Goal: Task Accomplishment & Management: Complete application form

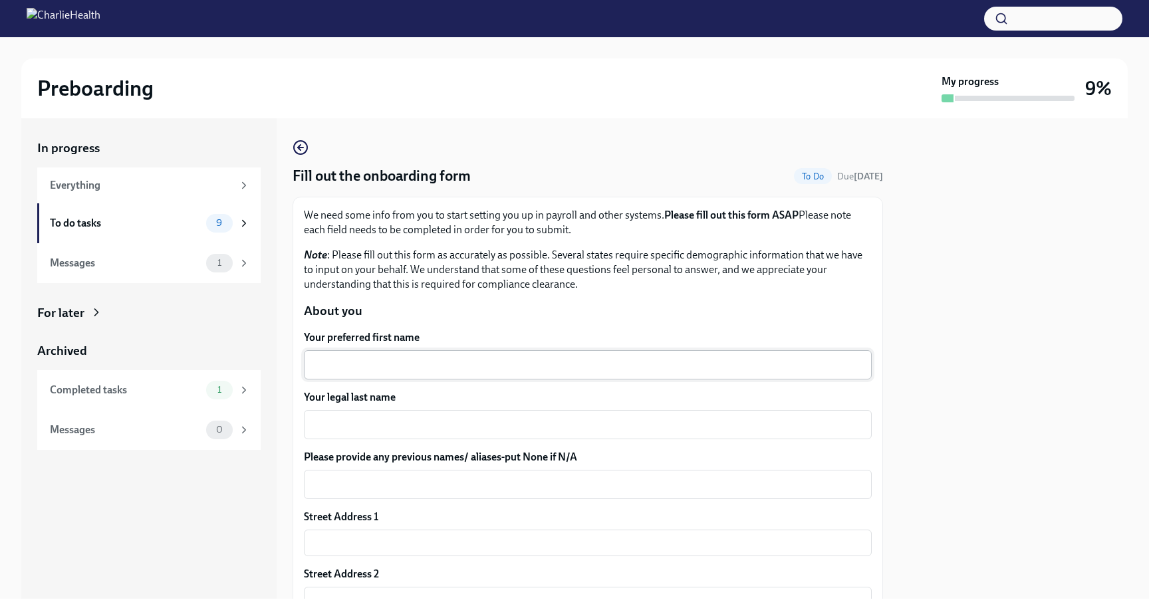
click at [393, 365] on textarea "Your preferred first name" at bounding box center [588, 365] width 552 height 16
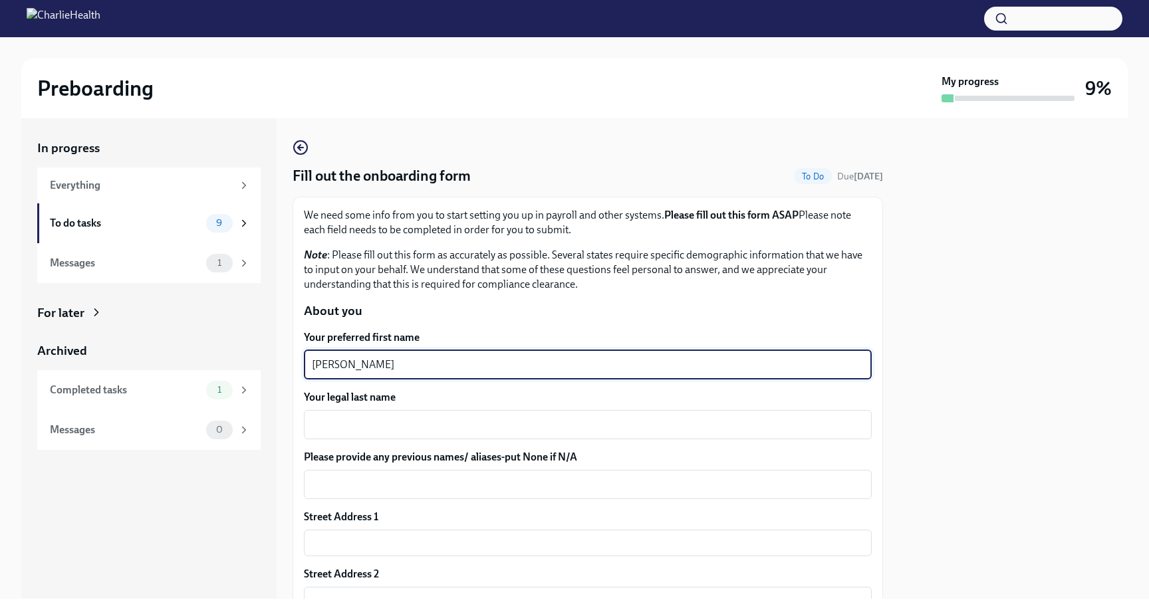
type textarea "Scott"
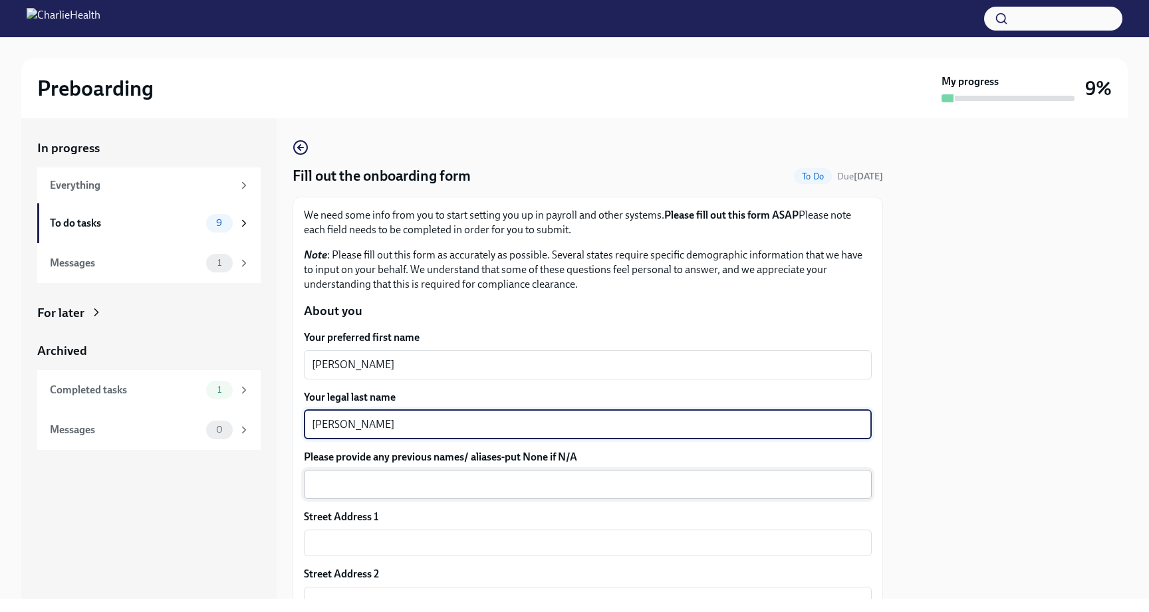
type textarea "Vaughn"
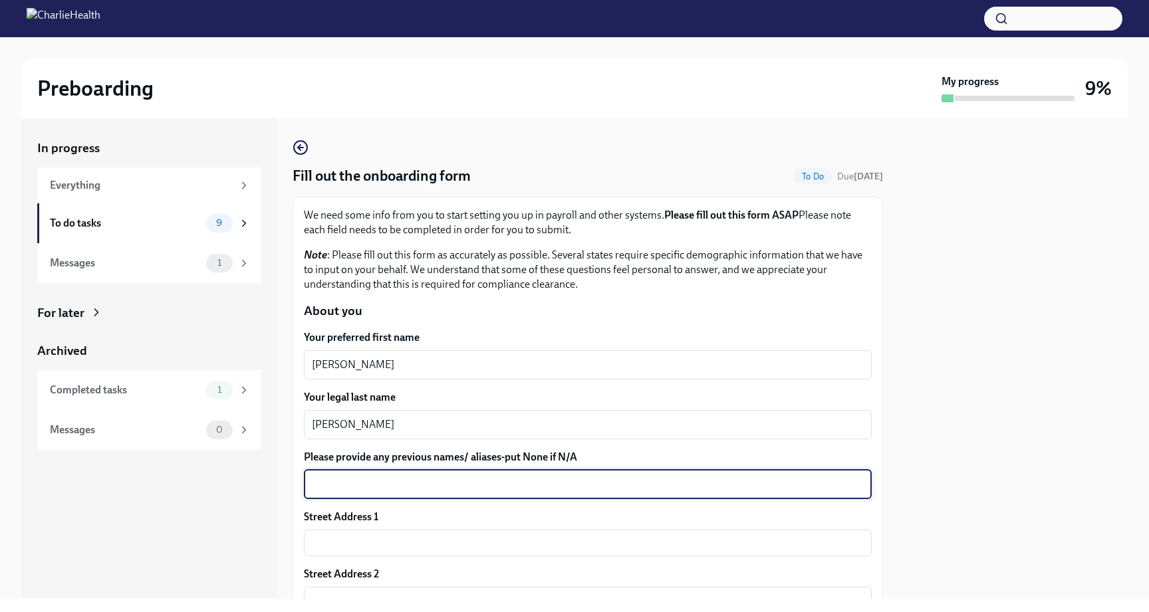
click at [356, 479] on textarea "Please provide any previous names/ aliases-put None if N/A" at bounding box center [588, 485] width 552 height 16
type textarea "Scott Douglas Crowder-Vaughn"
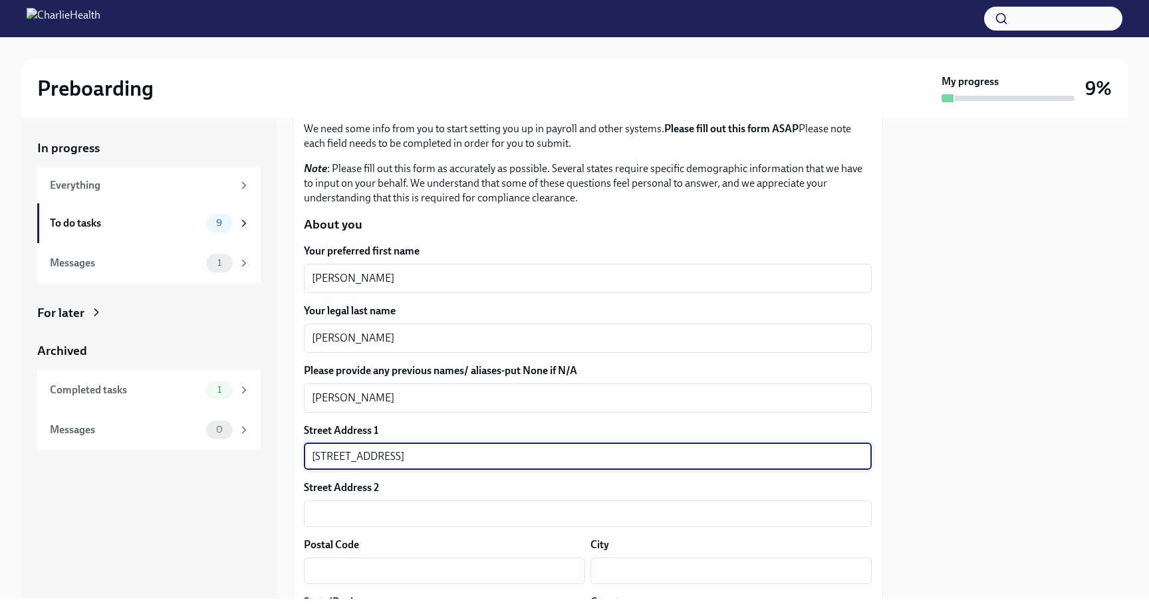
scroll to position [92, 0]
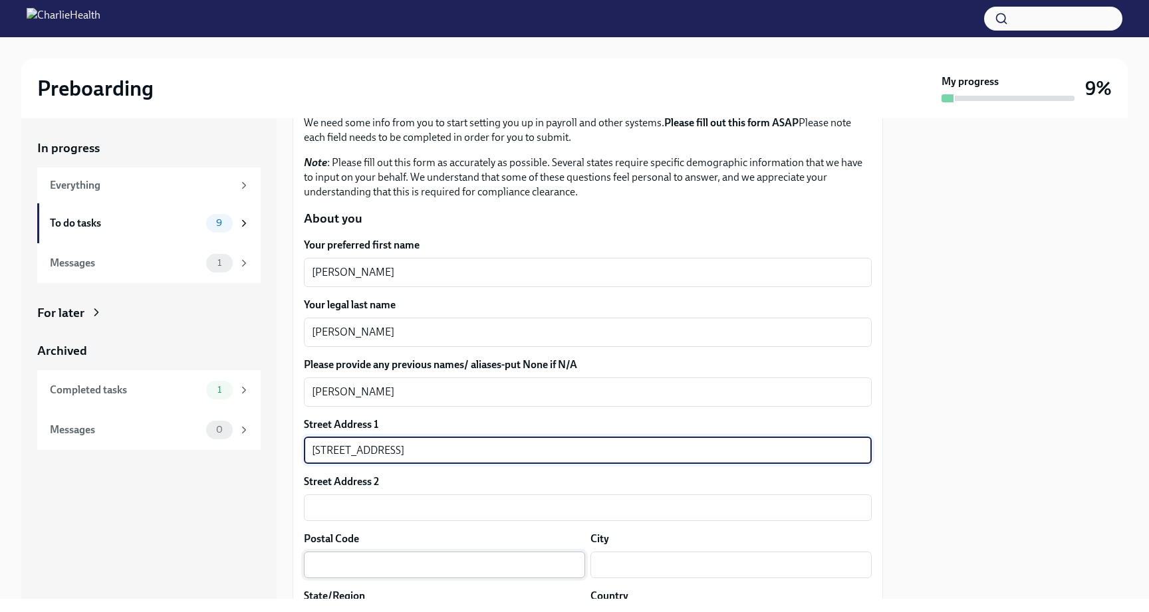
type input "142 Okolona Road"
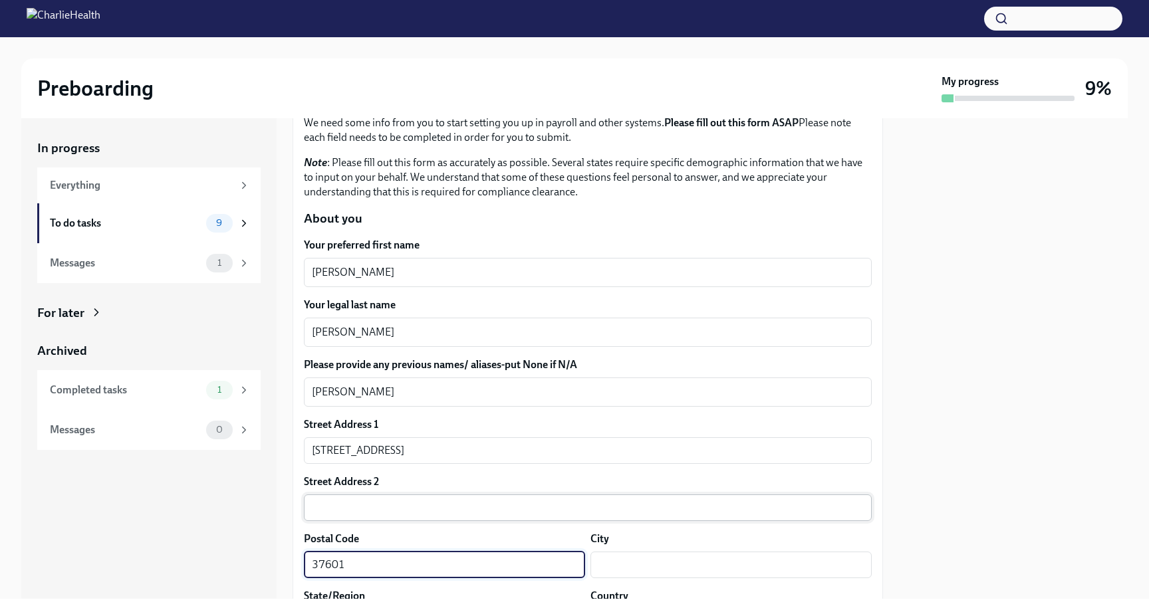
scroll to position [186, 0]
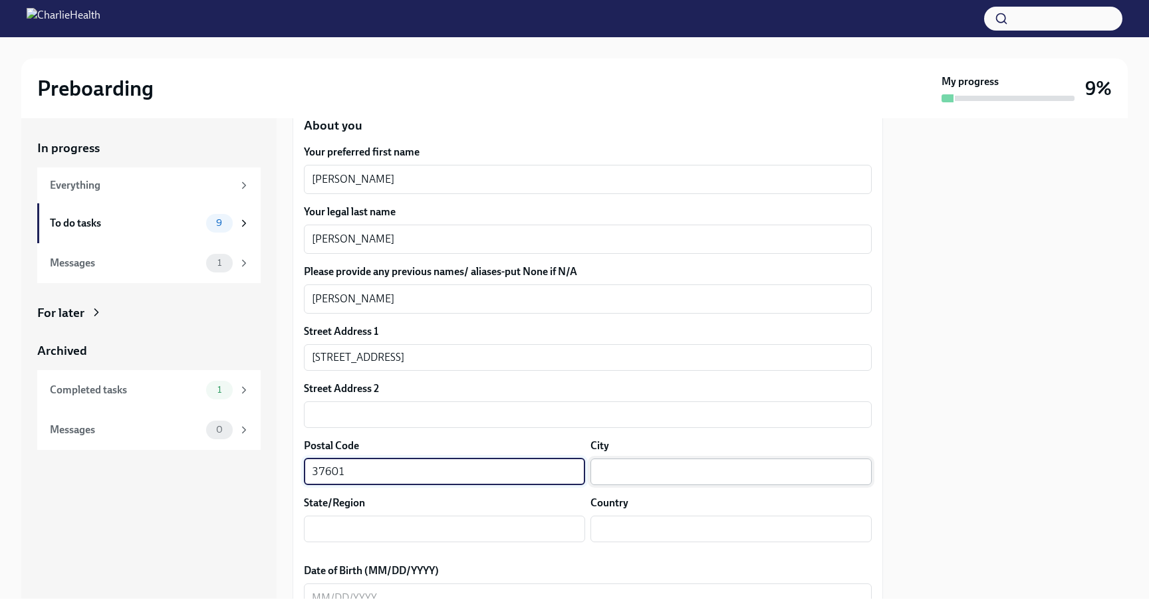
type input "37601"
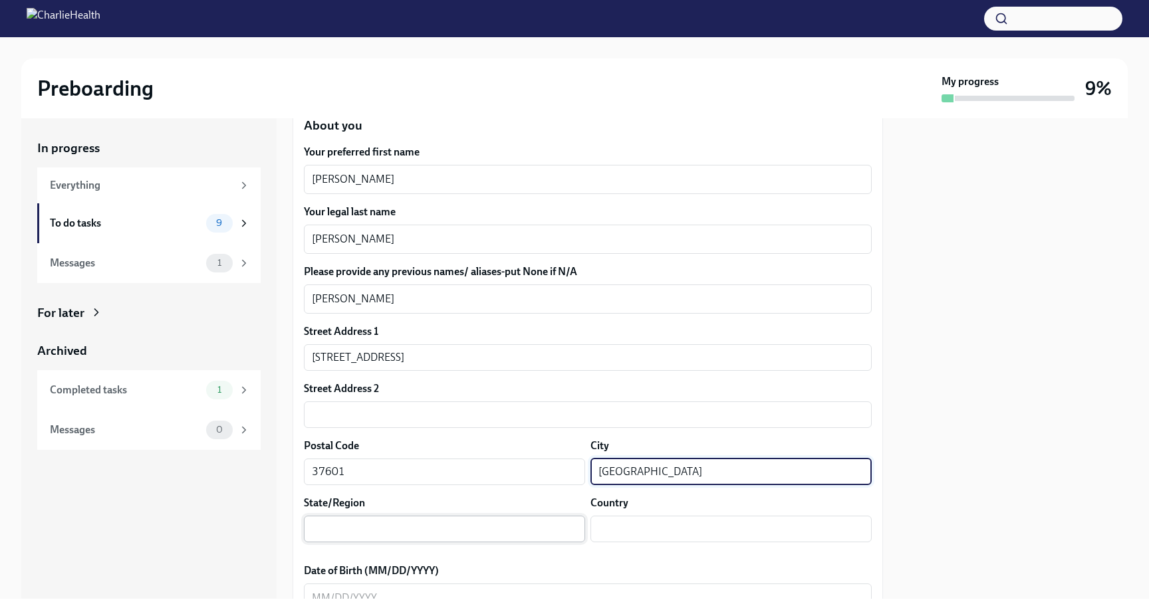
type input "Johnson City"
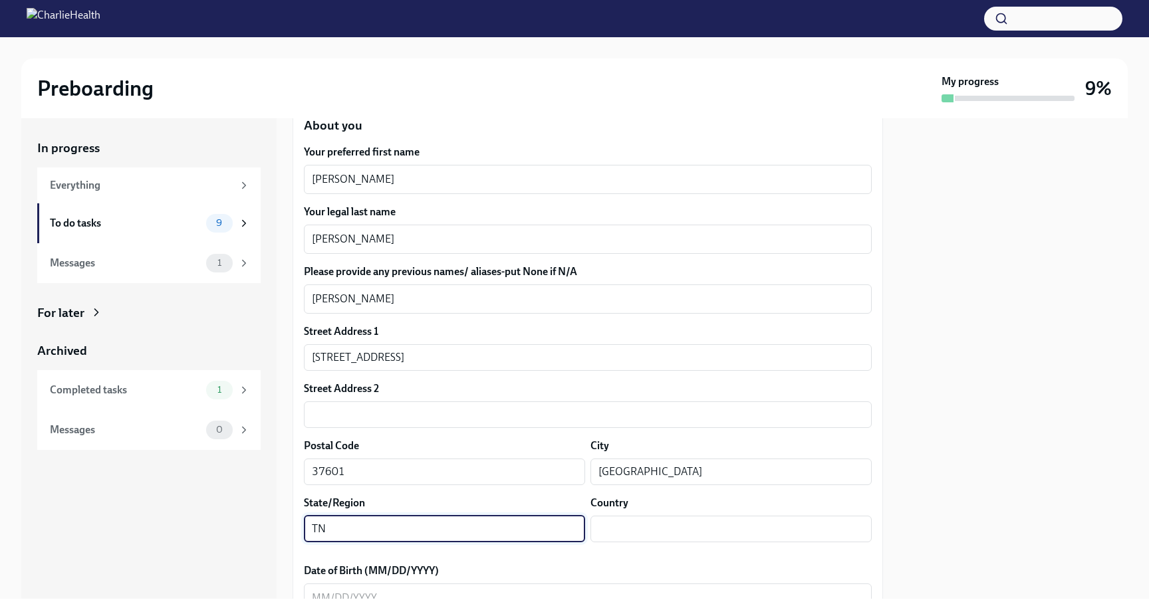
type input "TN"
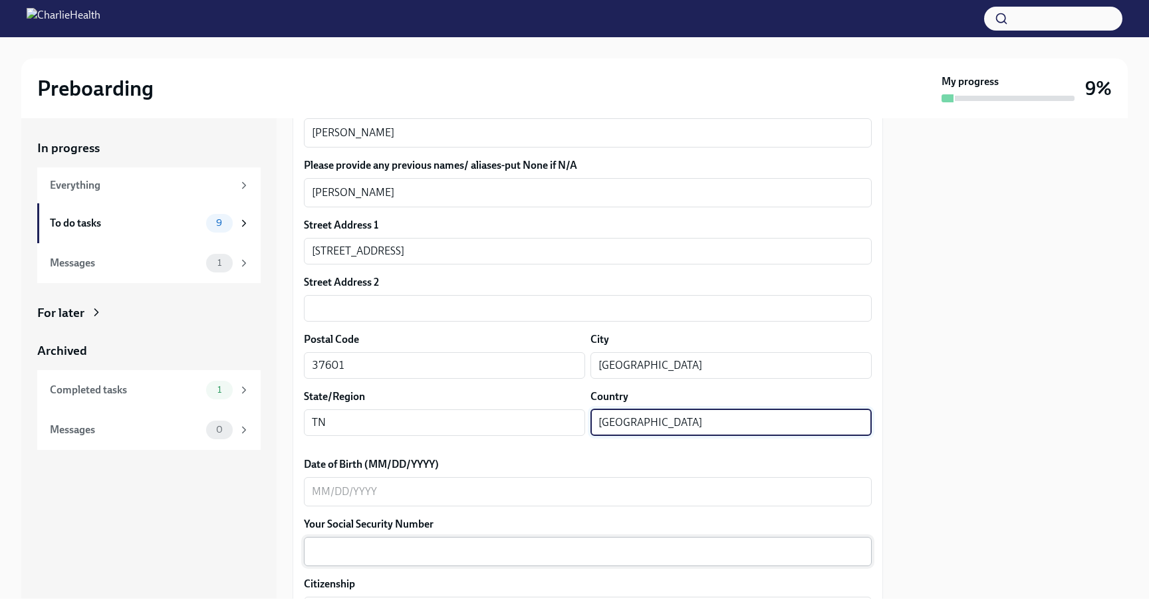
scroll to position [300, 0]
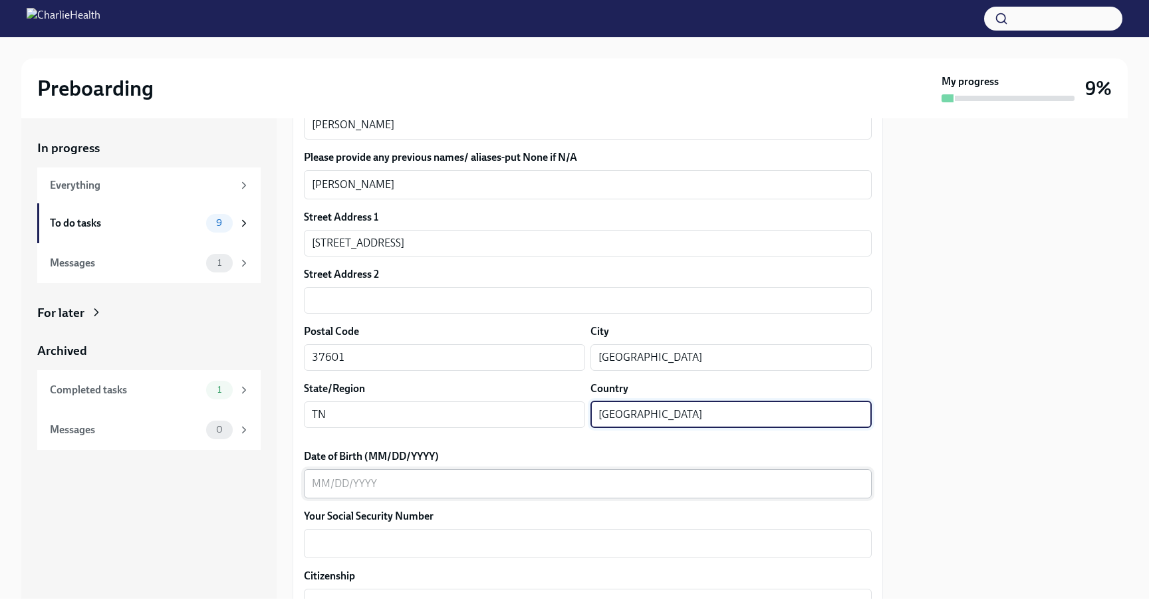
type input "USA"
click at [402, 479] on textarea "Date of Birth (MM/DD/YYYY)" at bounding box center [588, 484] width 552 height 16
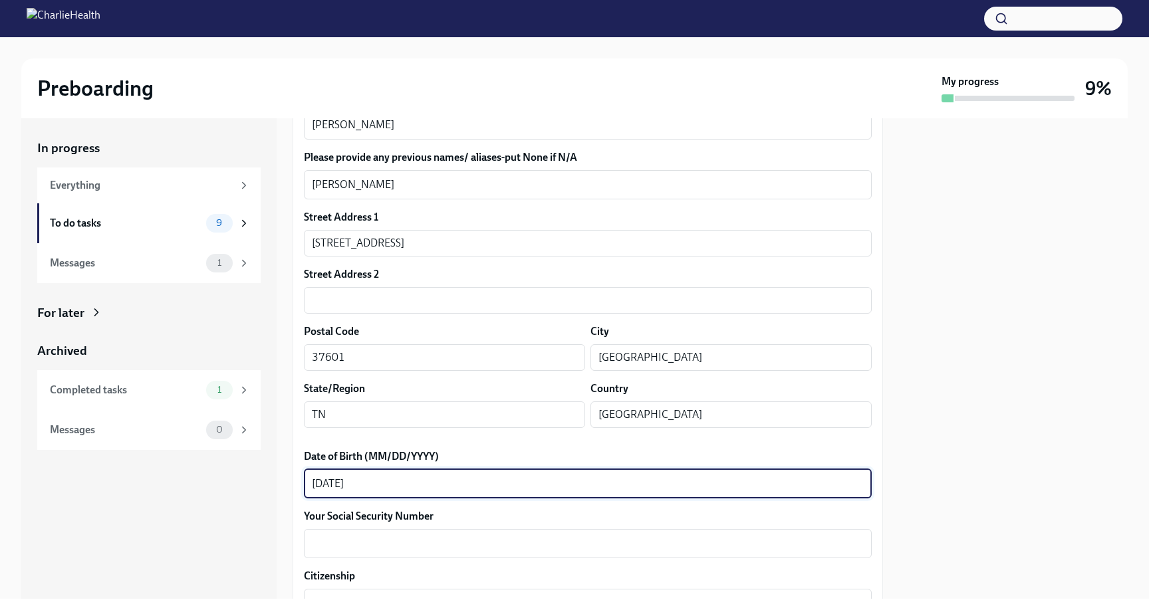
scroll to position [390, 0]
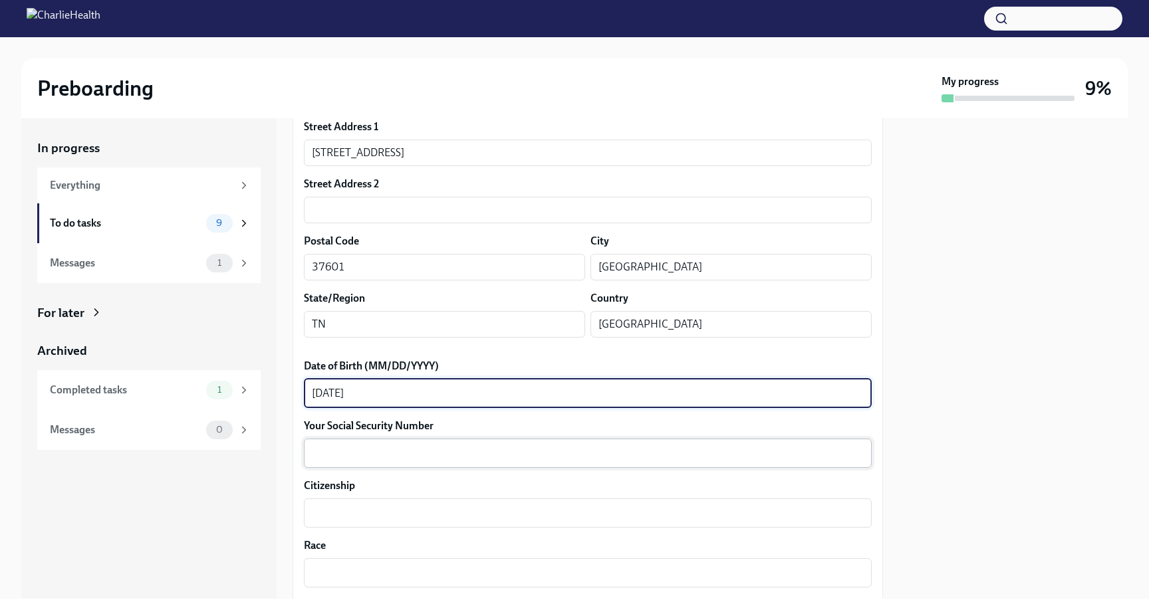
type textarea "08/16/1970"
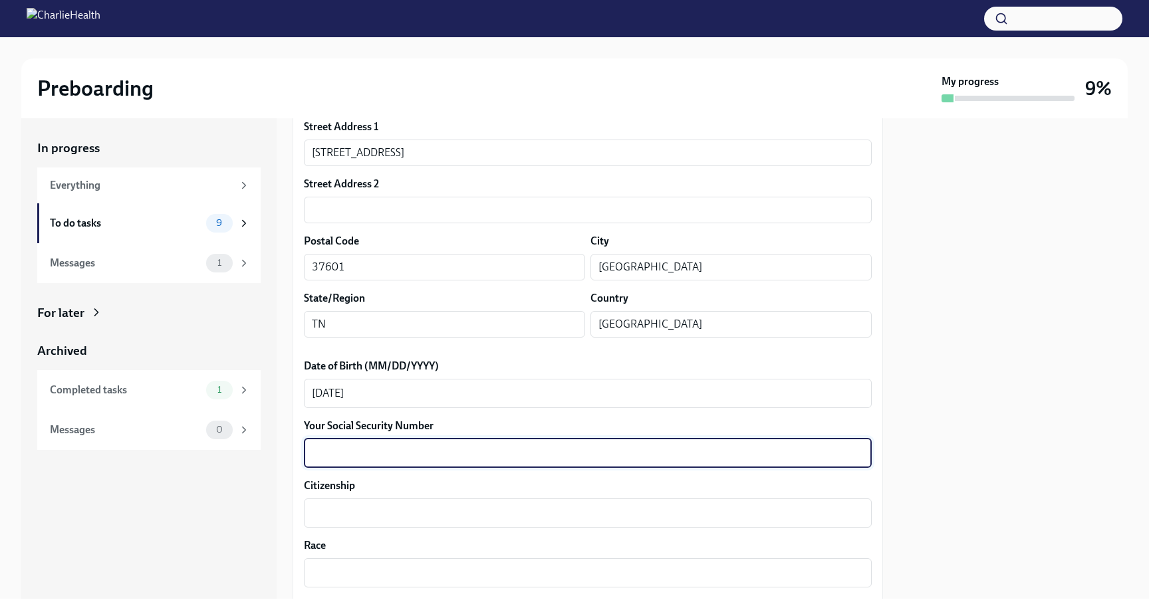
click at [386, 448] on textarea "Your Social Security Number" at bounding box center [588, 454] width 552 height 16
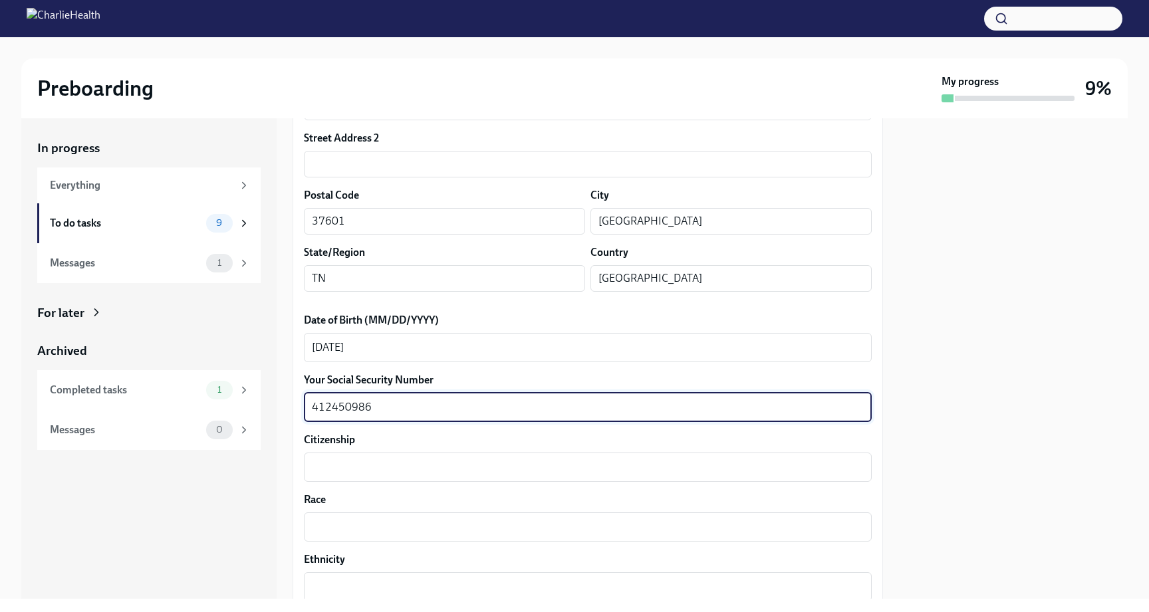
scroll to position [442, 0]
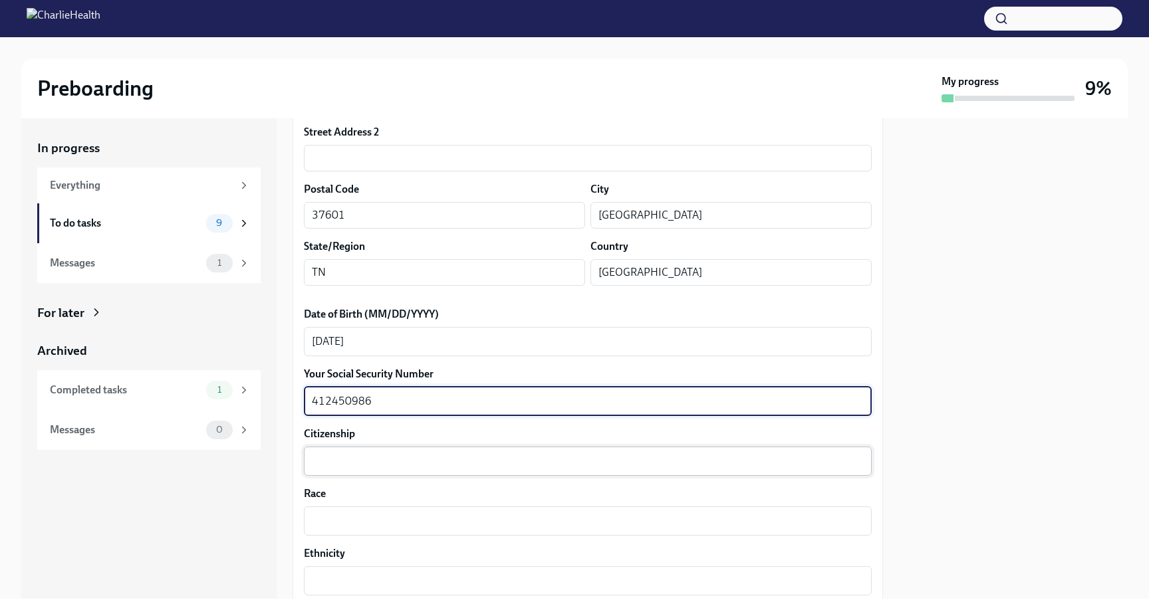
type textarea "412450986"
click at [370, 461] on textarea "Citizenship" at bounding box center [588, 462] width 552 height 16
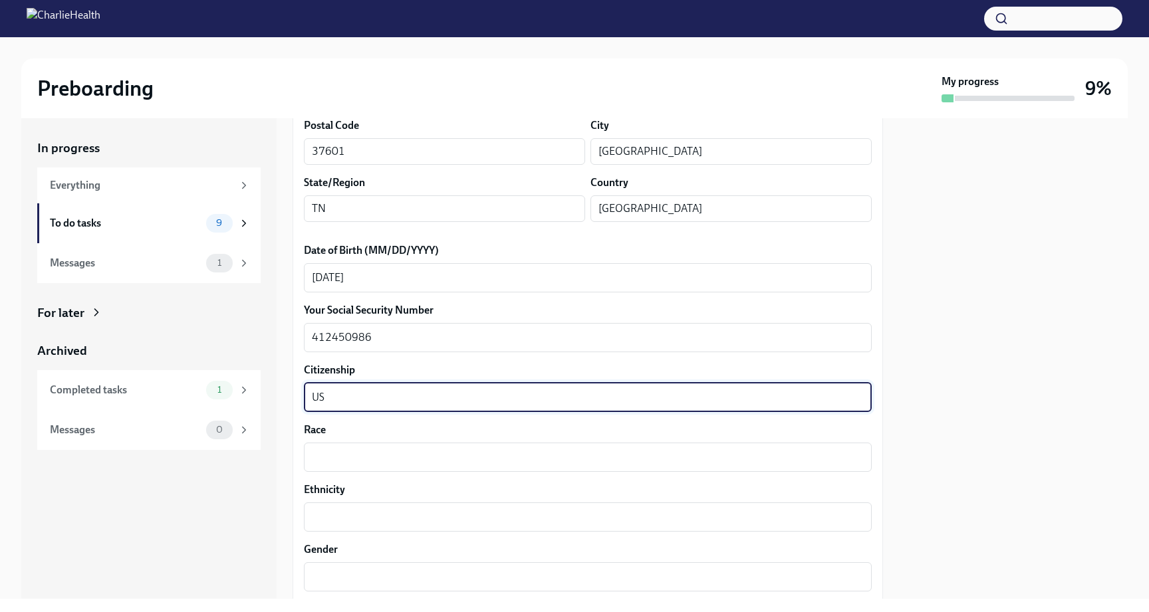
scroll to position [509, 0]
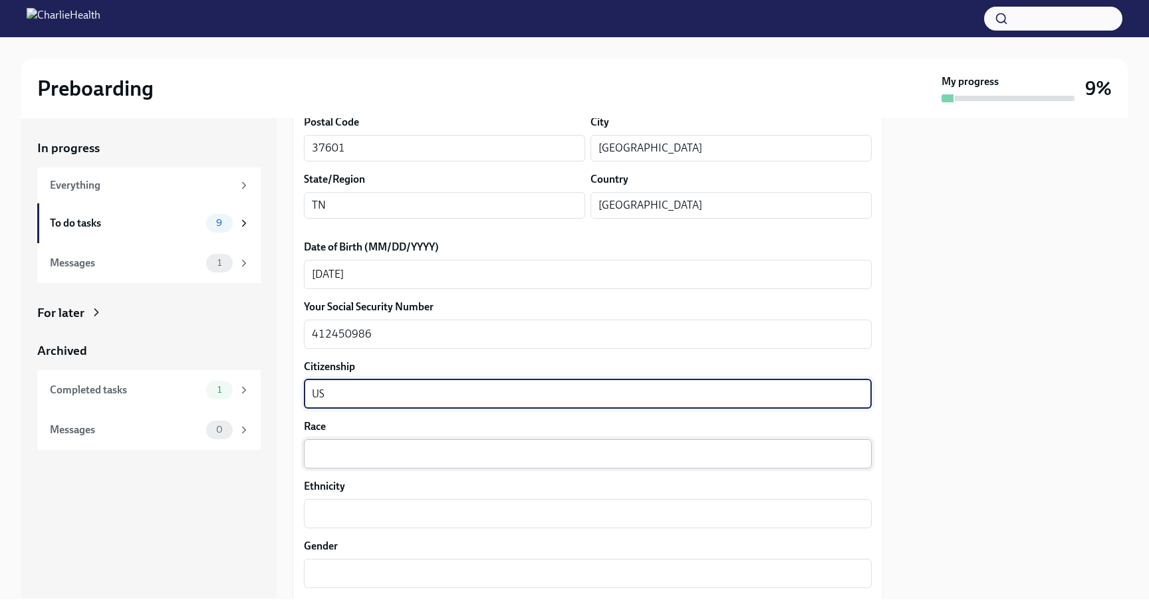
type textarea "US"
click at [336, 464] on div "x ​" at bounding box center [588, 454] width 568 height 29
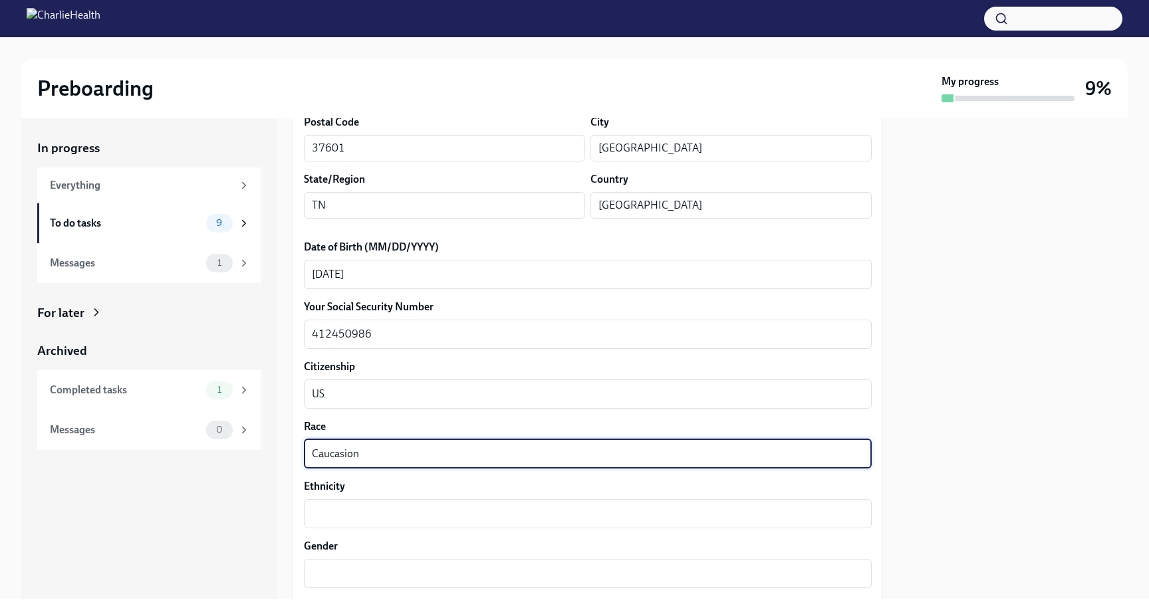
type textarea "Caucasian"
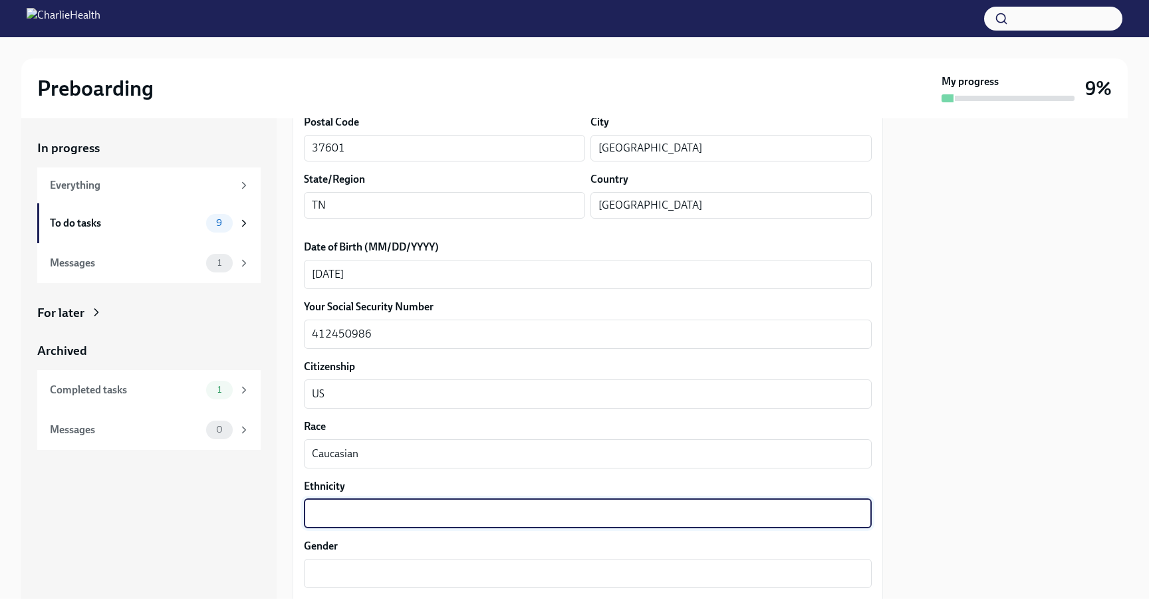
drag, startPoint x: 330, startPoint y: 477, endPoint x: 325, endPoint y: 508, distance: 30.9
click at [325, 508] on textarea "Ethnicity" at bounding box center [588, 514] width 552 height 16
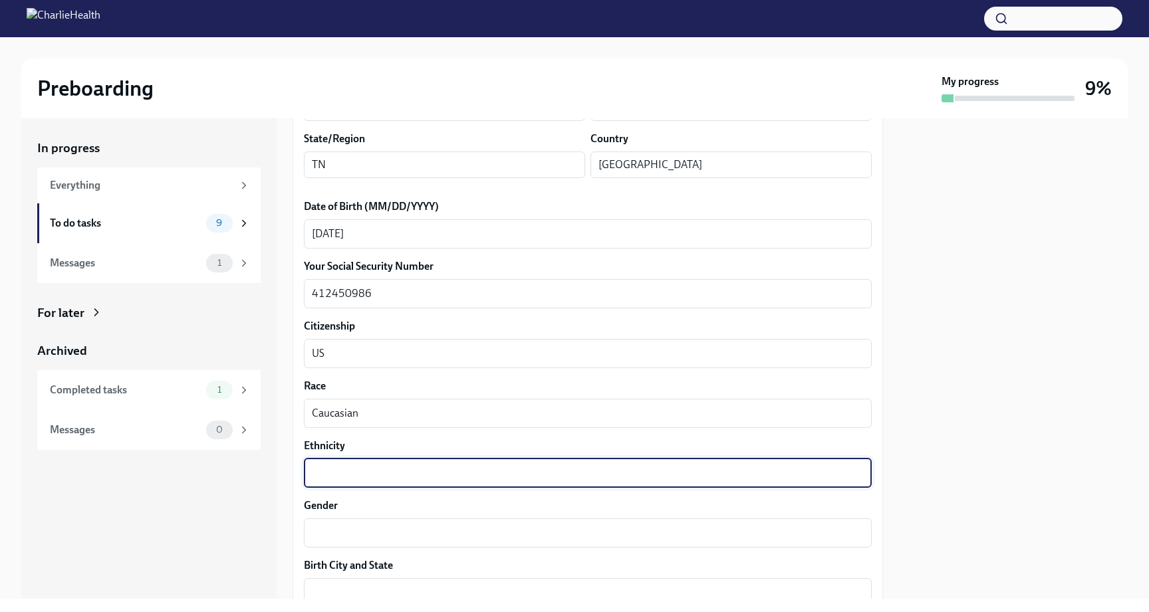
scroll to position [567, 0]
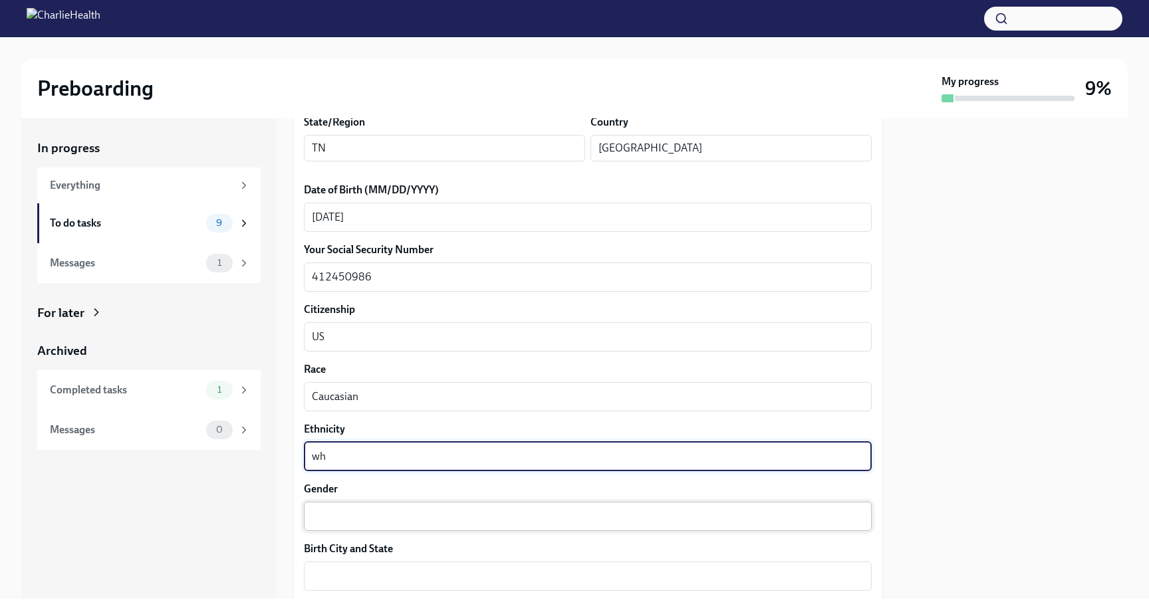
type textarea "w"
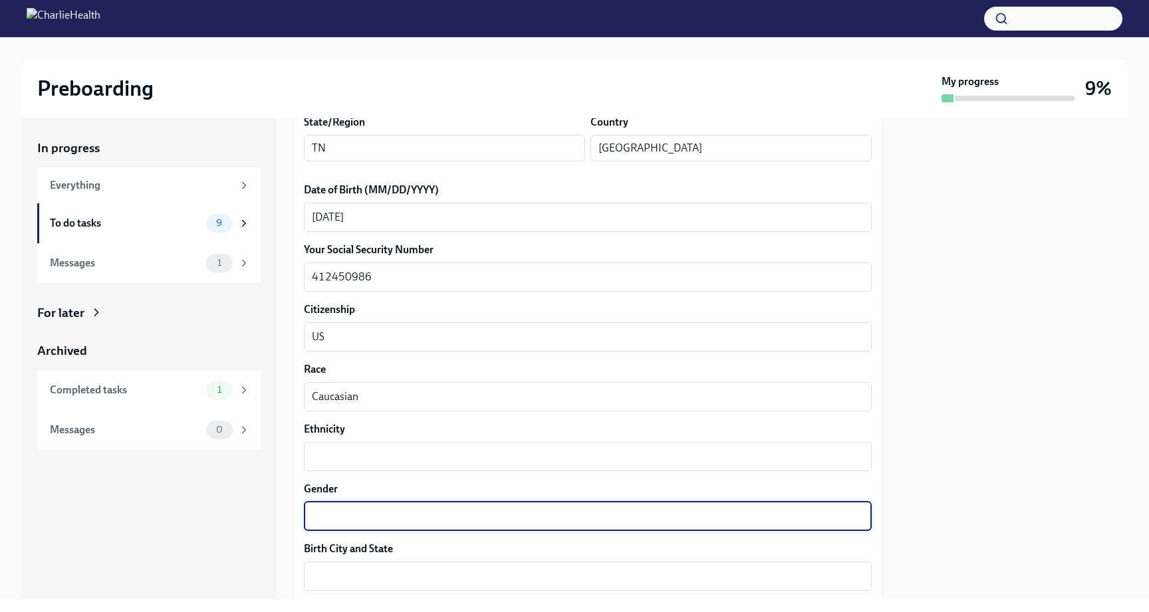
click at [340, 524] on textarea "Gender" at bounding box center [588, 517] width 552 height 16
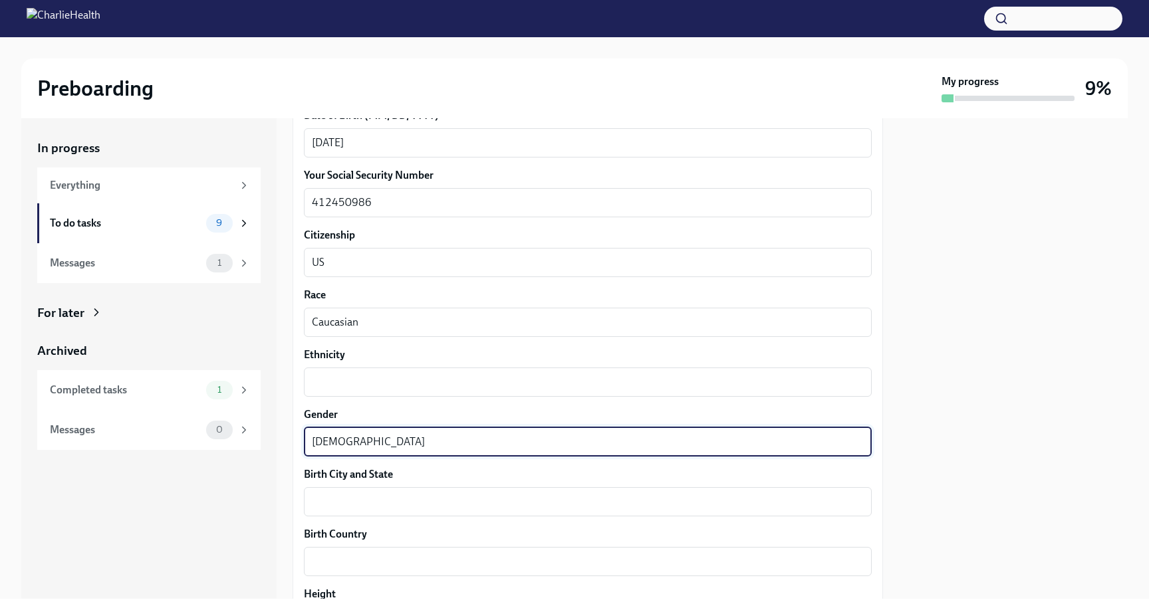
scroll to position [654, 0]
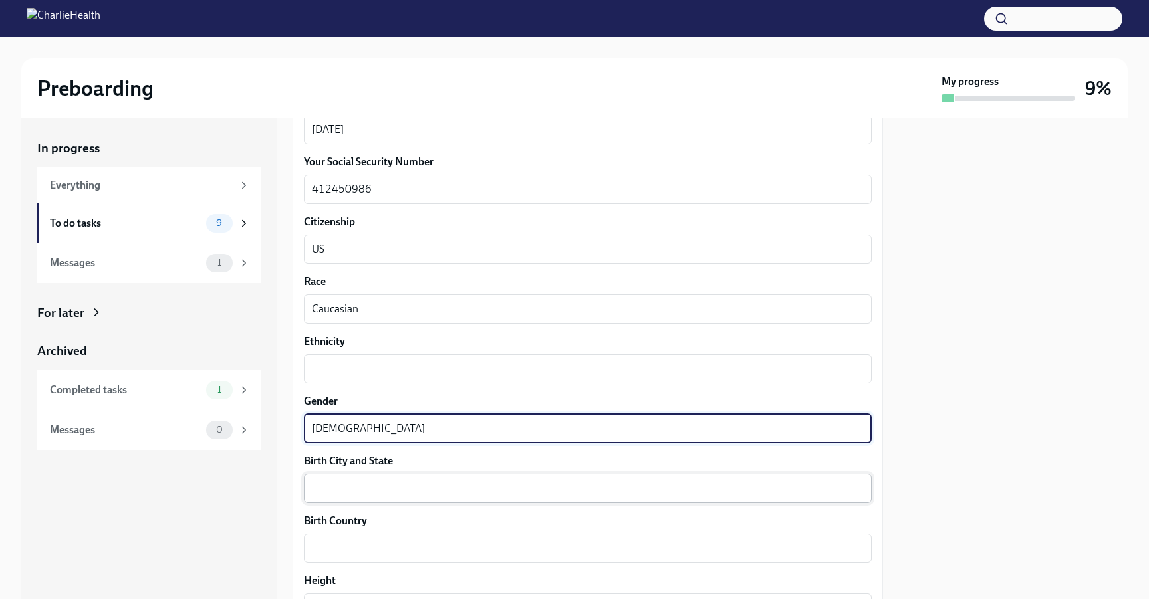
type textarea "Male"
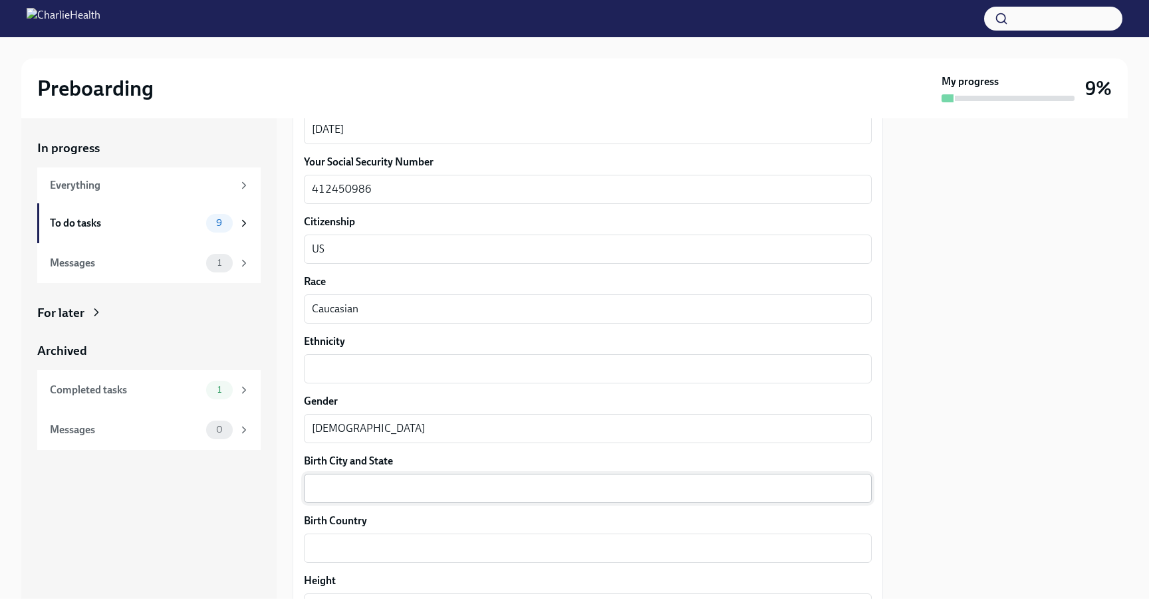
click at [348, 499] on div "x ​" at bounding box center [588, 488] width 568 height 29
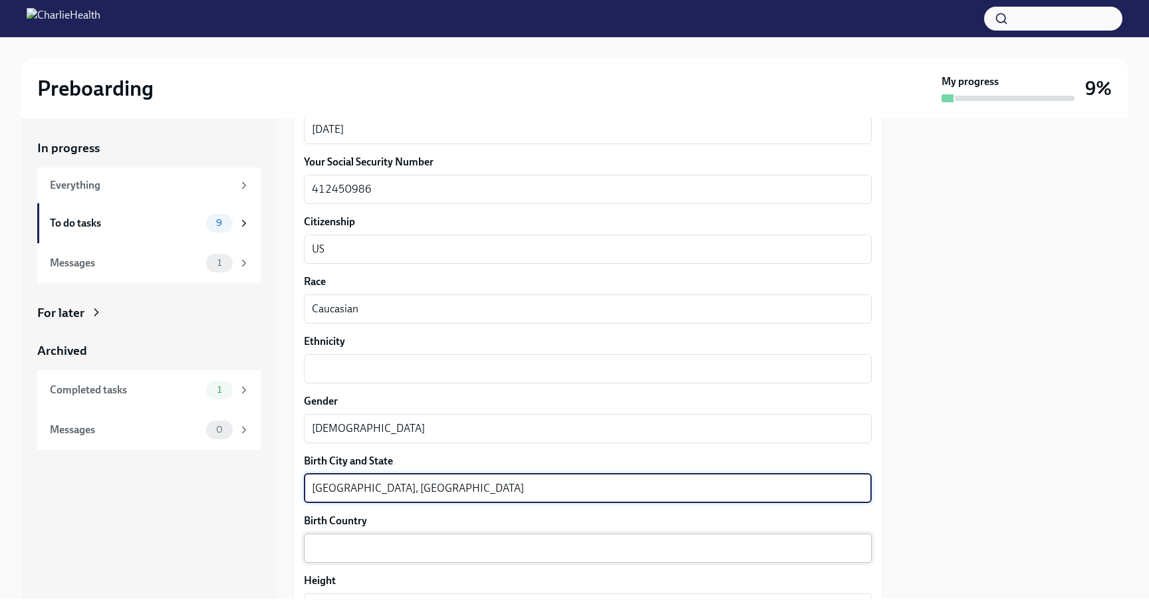
type textarea "Frankfurt, West Germany"
click at [346, 555] on textarea "Birth Country" at bounding box center [588, 549] width 552 height 16
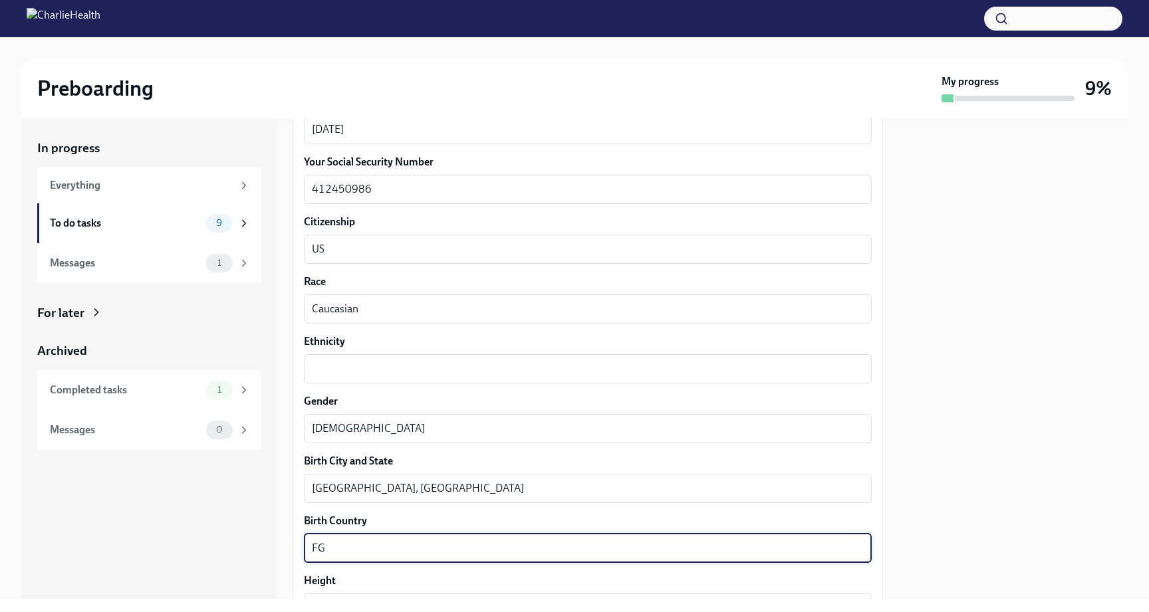
type textarea "F"
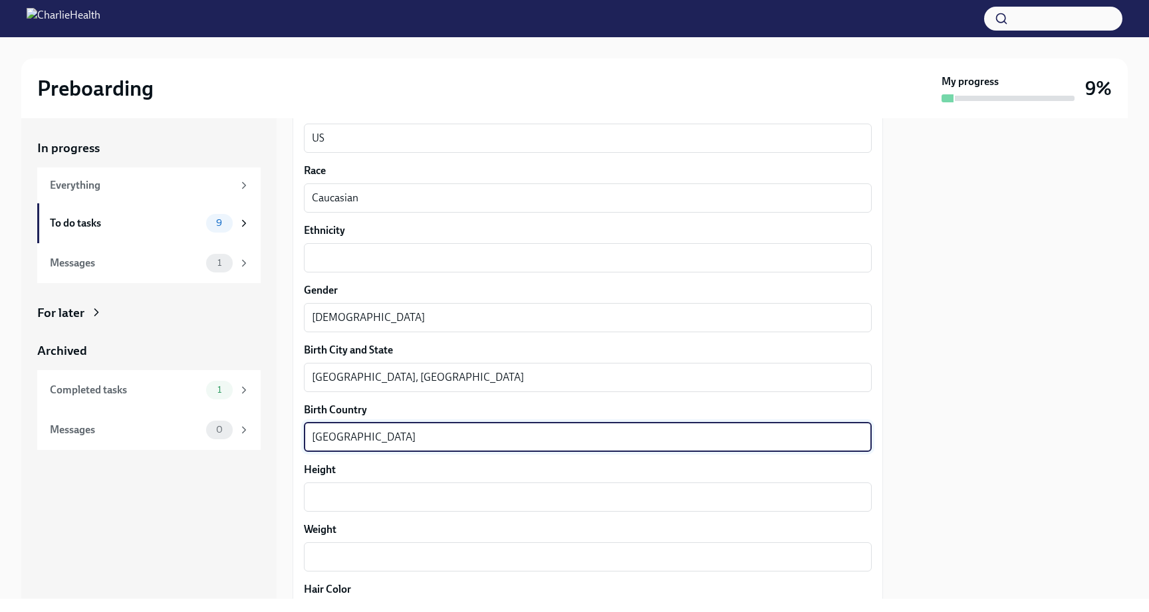
scroll to position [787, 0]
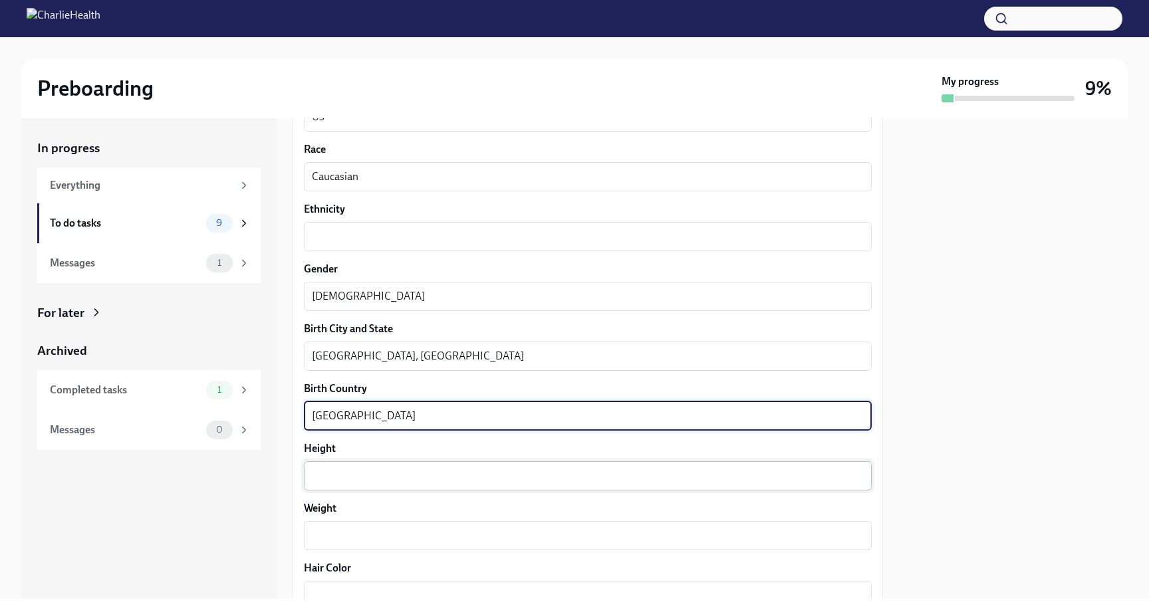
type textarea "Germany"
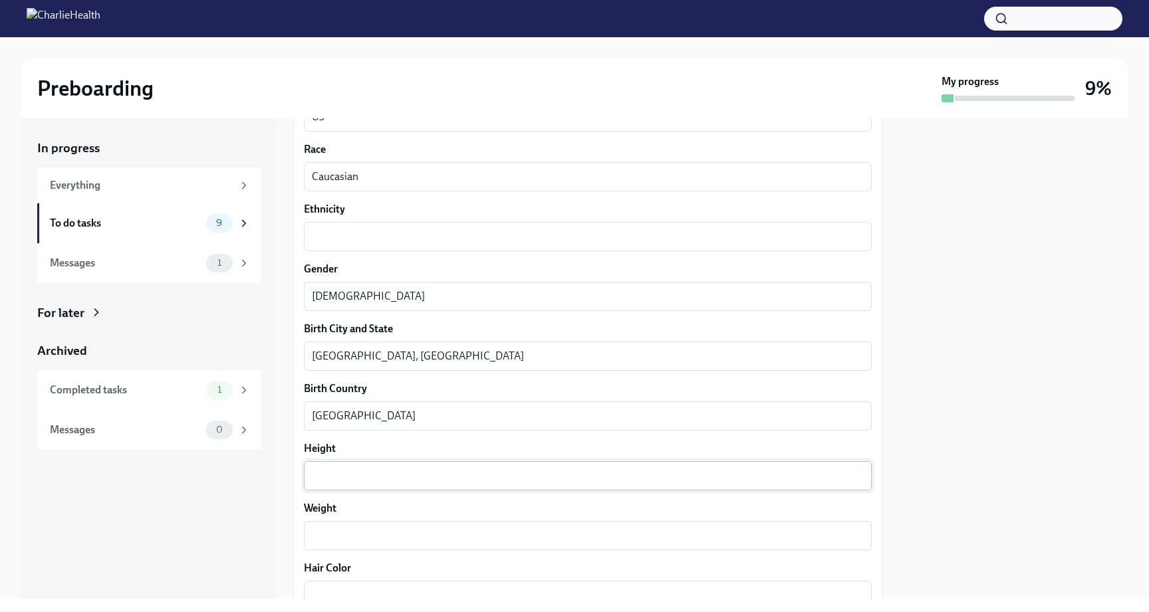
click at [348, 490] on div "x ​" at bounding box center [588, 476] width 568 height 29
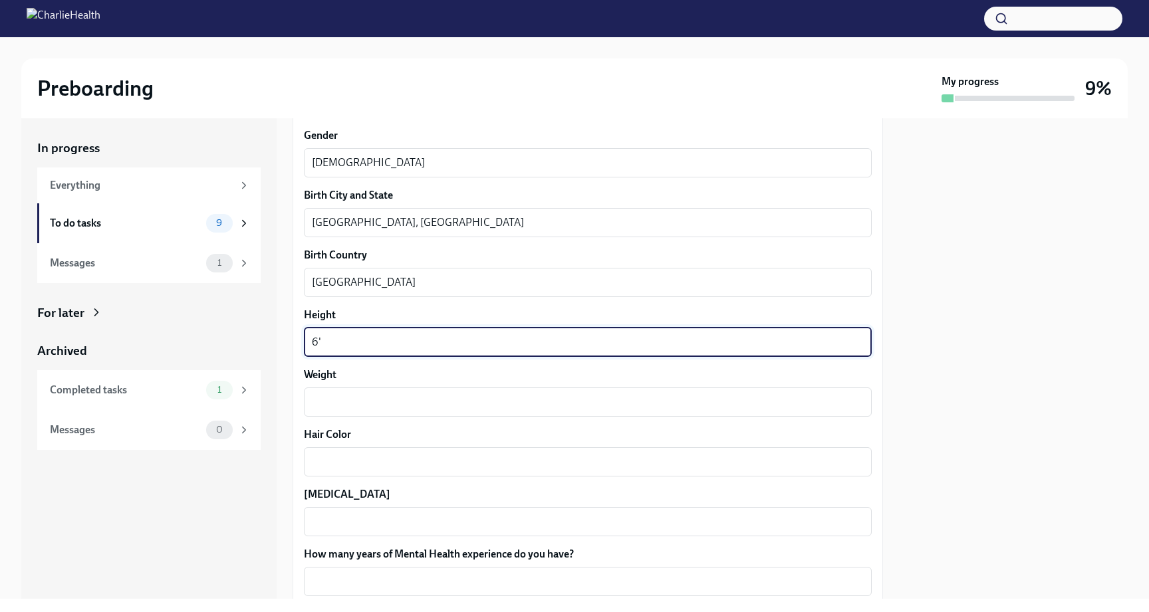
scroll to position [923, 0]
type textarea "6'2"
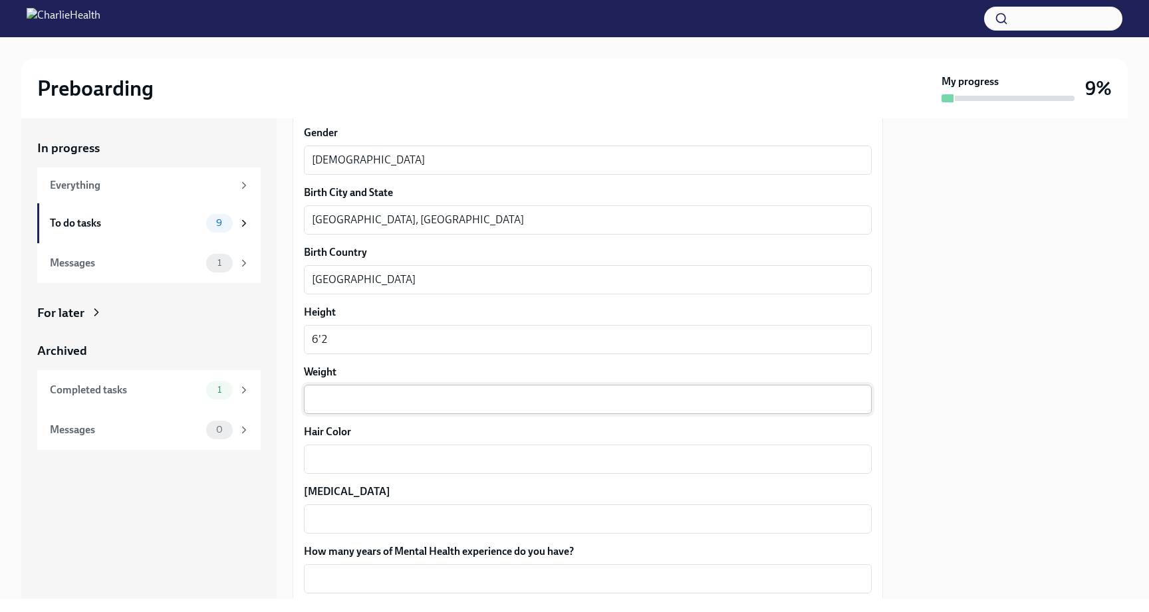
click at [348, 410] on div "x ​" at bounding box center [588, 399] width 568 height 29
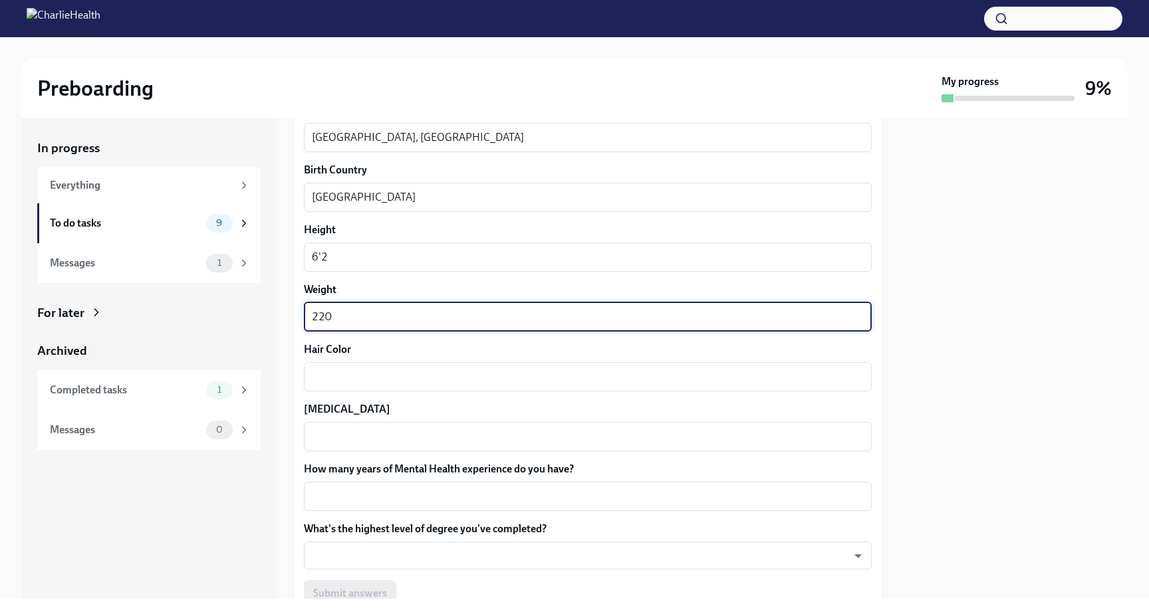
scroll to position [1029, 0]
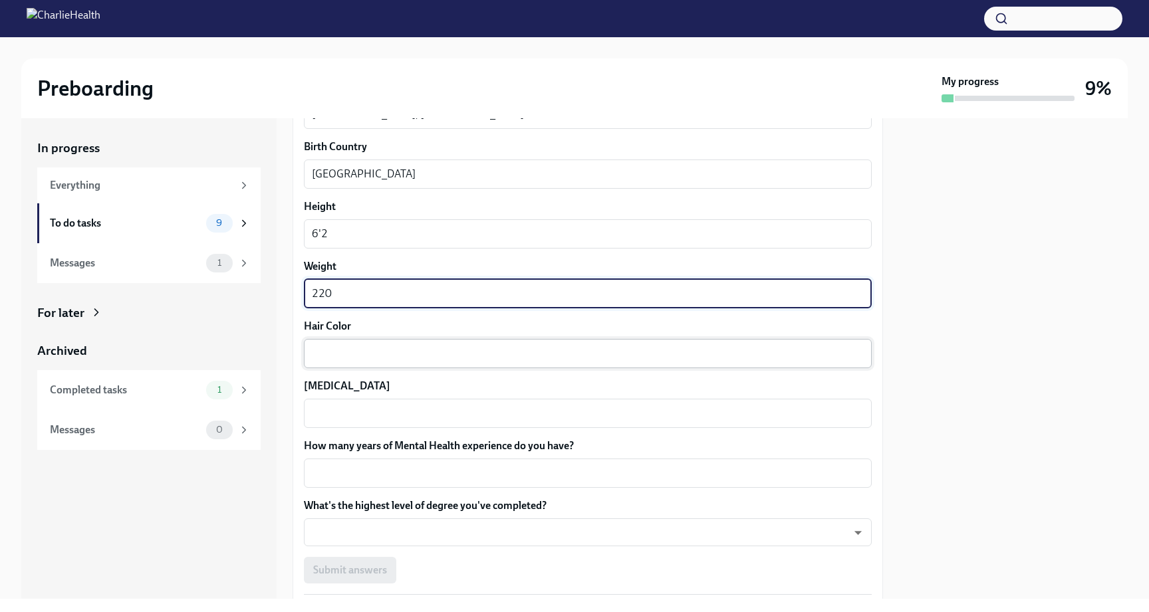
type textarea "220"
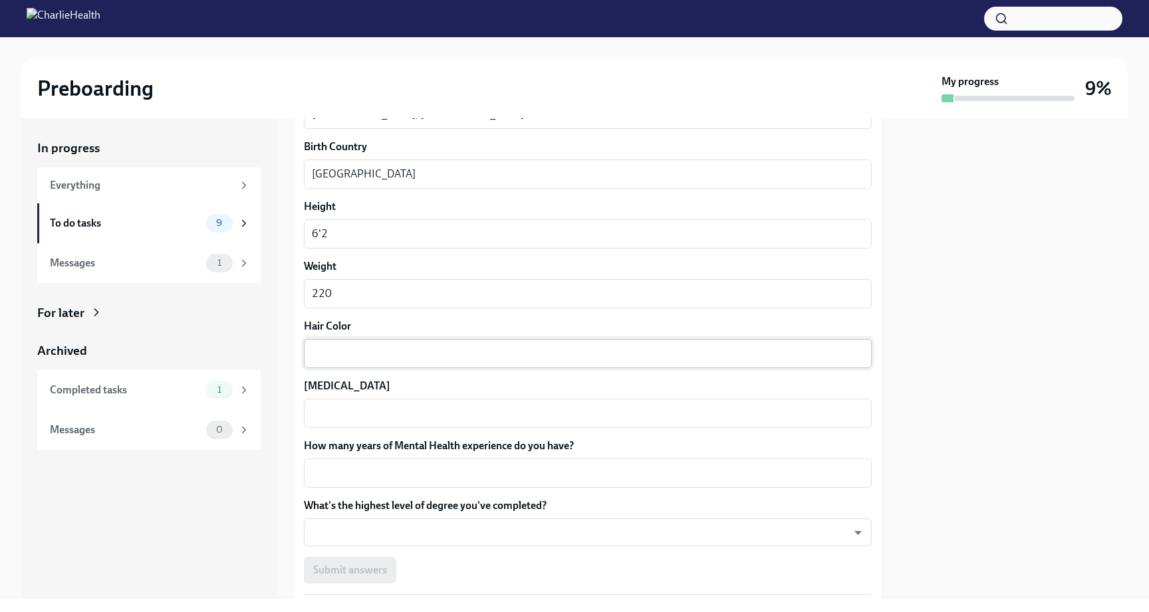
click at [352, 345] on div "x ​" at bounding box center [588, 353] width 568 height 29
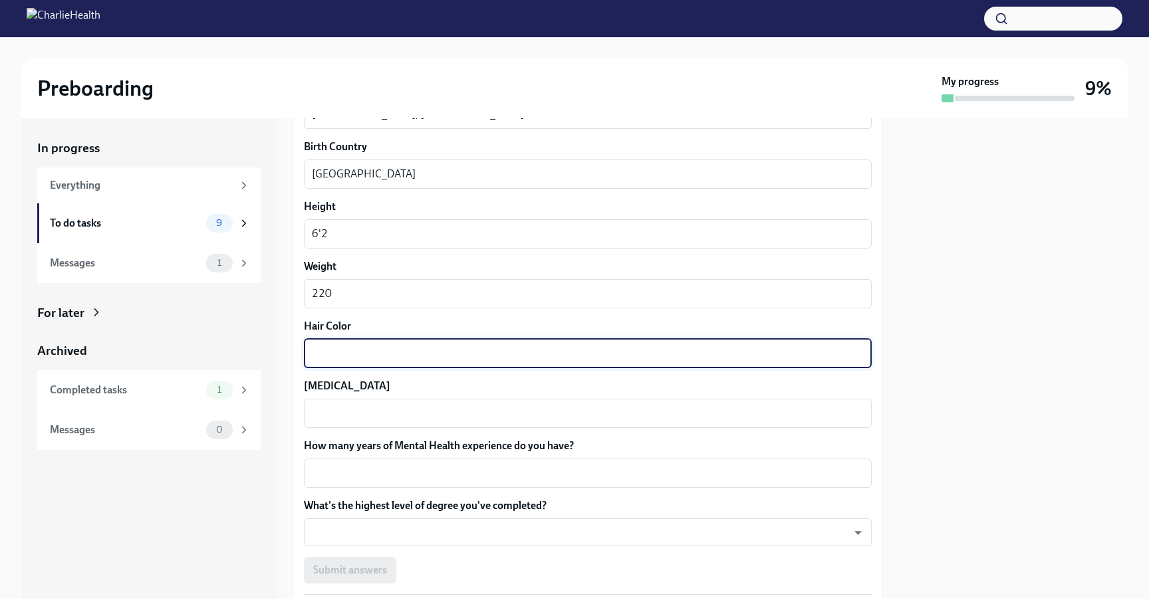
click at [348, 358] on textarea "Hair Color" at bounding box center [588, 354] width 552 height 16
type textarea "Brown"
click at [344, 418] on textarea "Eye Color" at bounding box center [588, 414] width 552 height 16
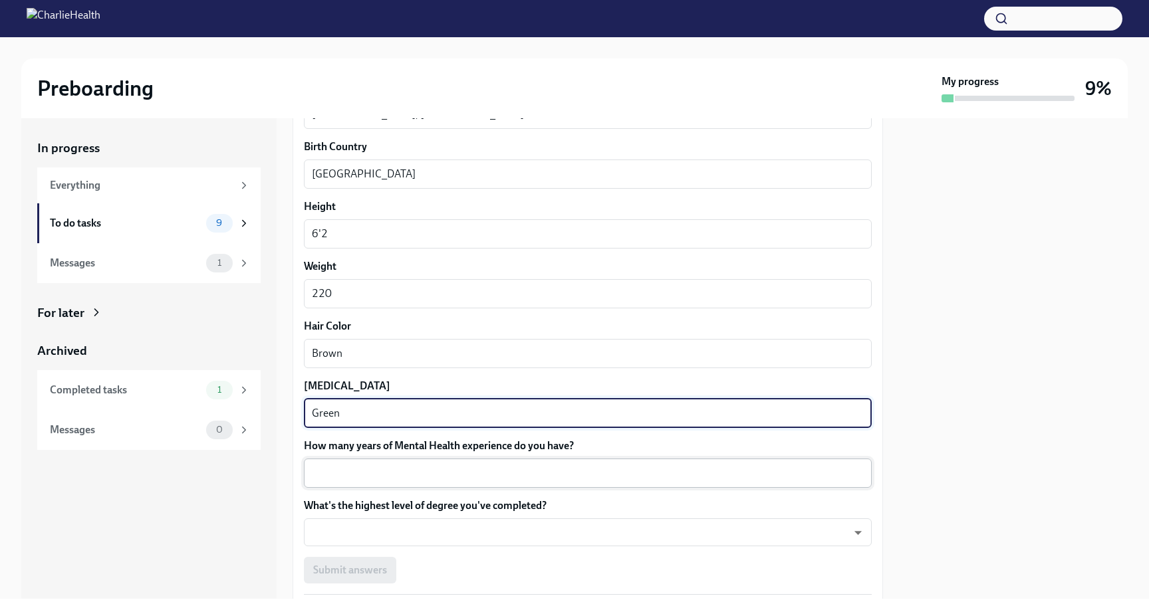
type textarea "Green"
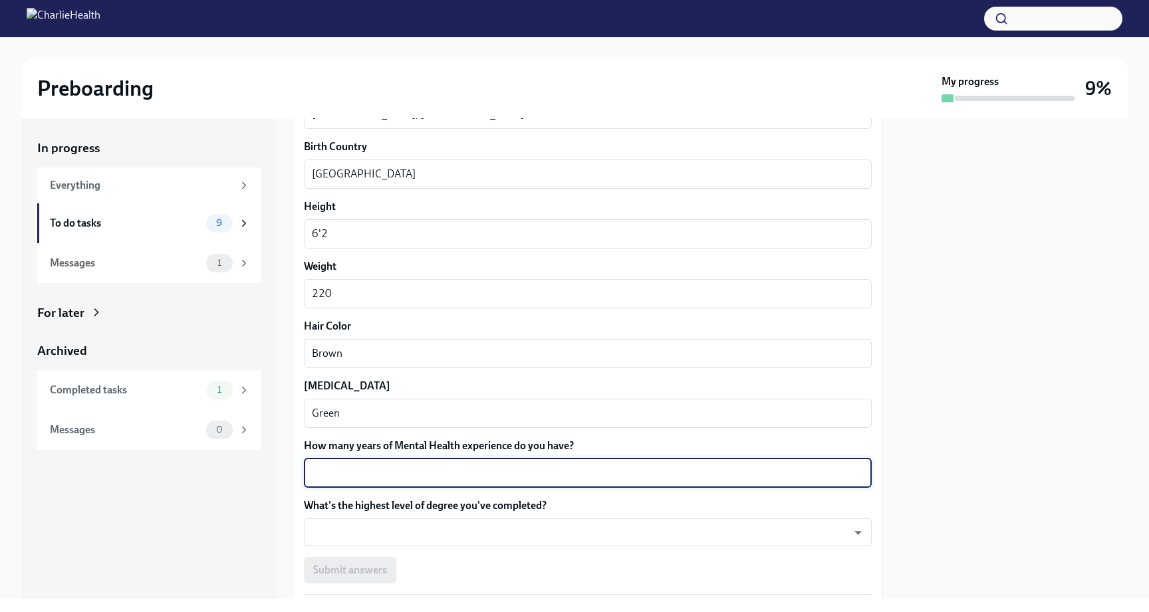
click at [336, 473] on textarea "How many years of Mental Health experience do you have?" at bounding box center [588, 474] width 552 height 16
type textarea "5+"
click at [331, 520] on body "Preboarding My progress 9% In progress Everything To do tasks 9 Messages 1 For …" at bounding box center [574, 306] width 1149 height 612
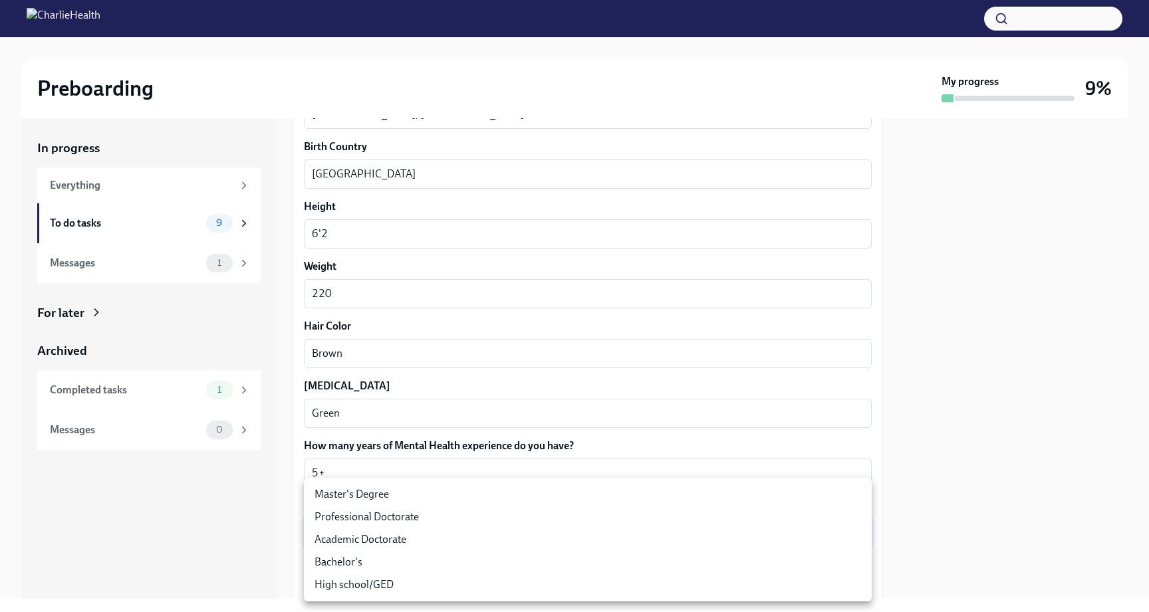
click at [347, 498] on li "Master's Degree" at bounding box center [588, 494] width 568 height 23
type input "2vBr-ghkD"
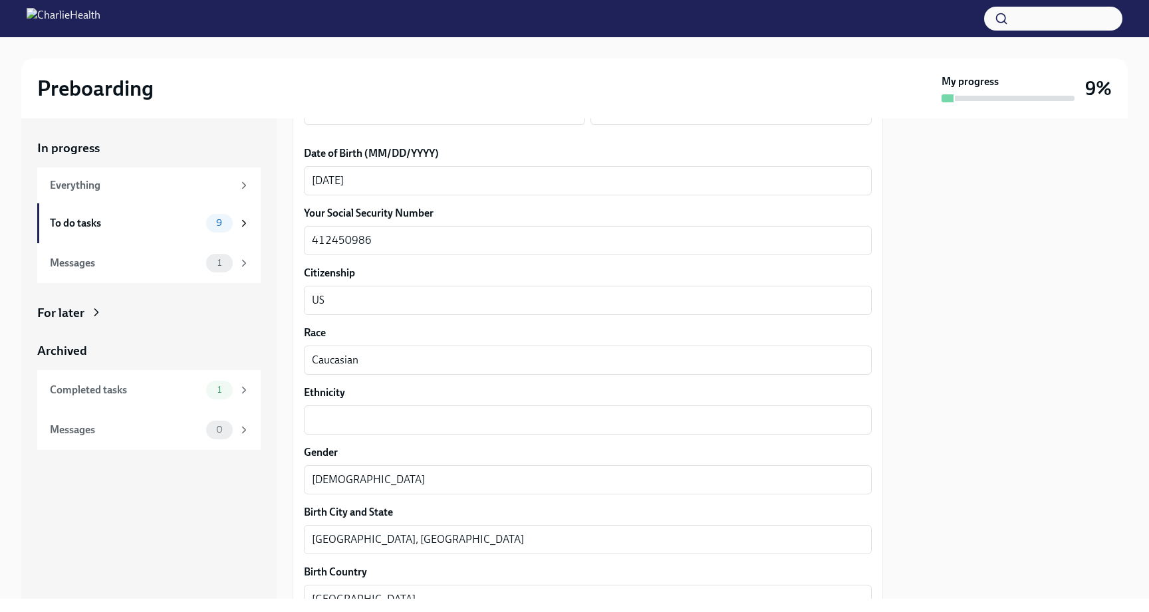
scroll to position [602, 0]
click at [390, 440] on div "Your preferred first name Scott x ​ Your legal last name Vaughn x ​ Please prov…" at bounding box center [588, 370] width 568 height 1282
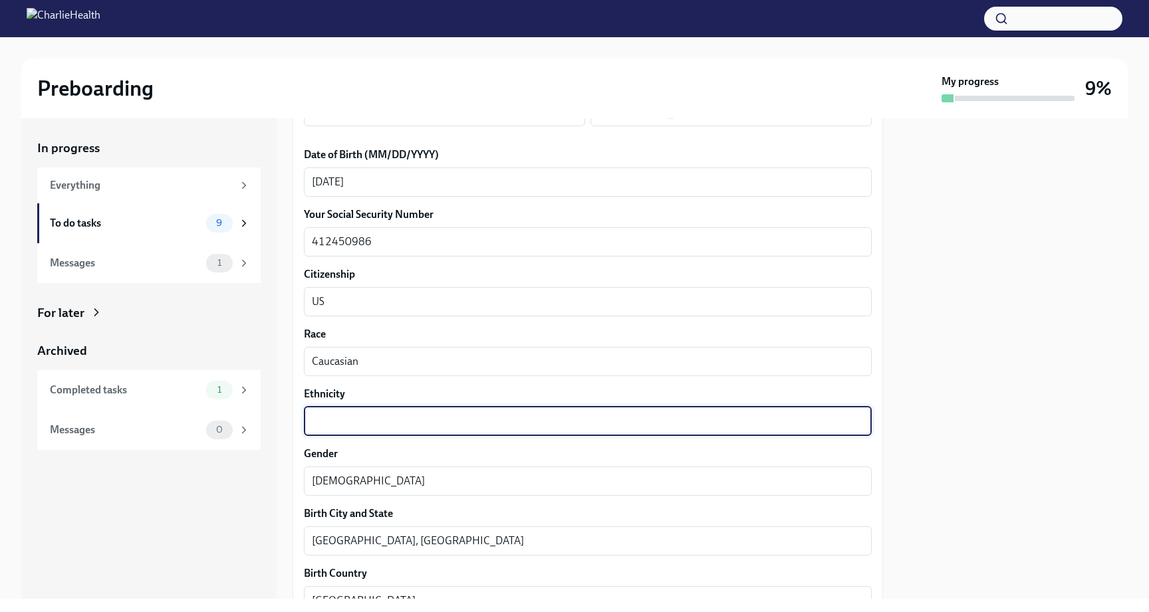
click at [393, 428] on textarea "Ethnicity" at bounding box center [588, 422] width 552 height 16
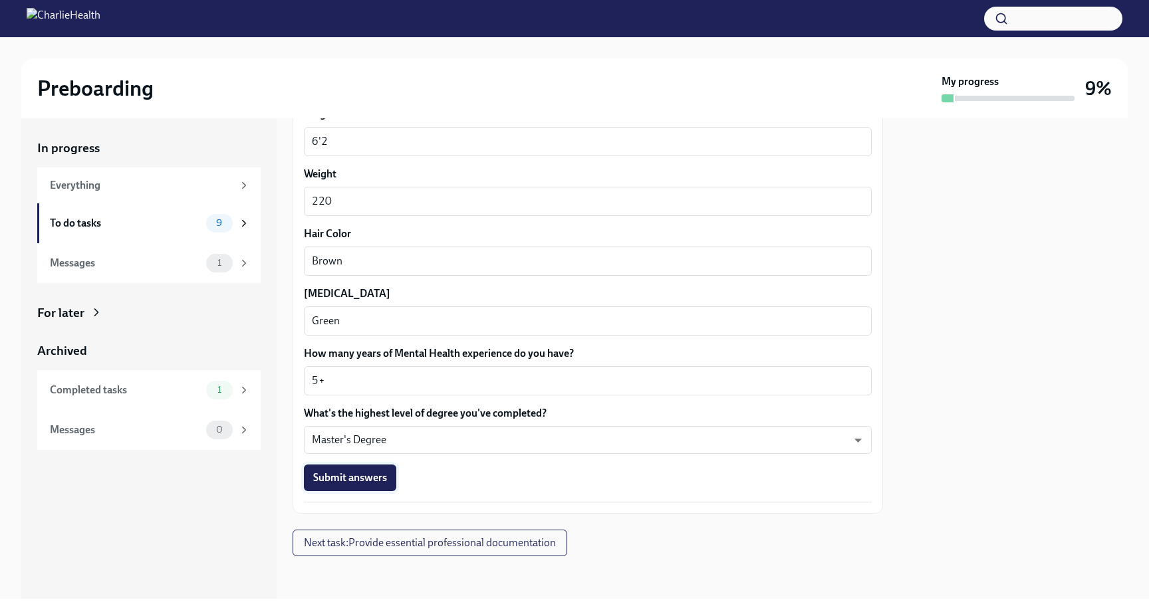
scroll to position [1121, 0]
type textarea "Caucasian"
click at [369, 480] on span "Submit answers" at bounding box center [350, 478] width 74 height 13
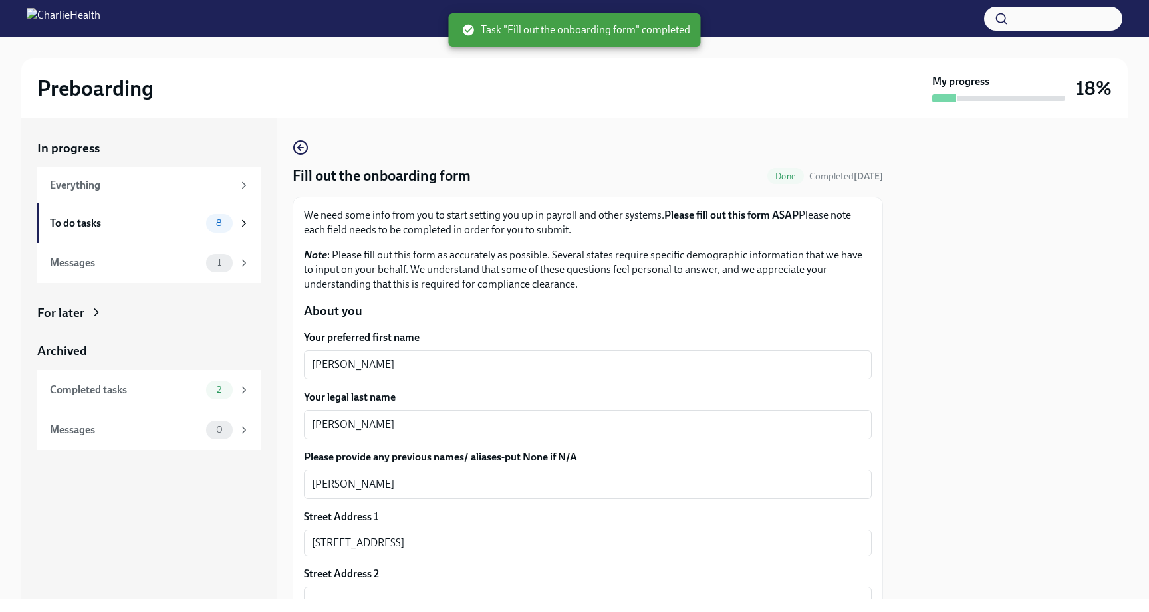
scroll to position [0, 0]
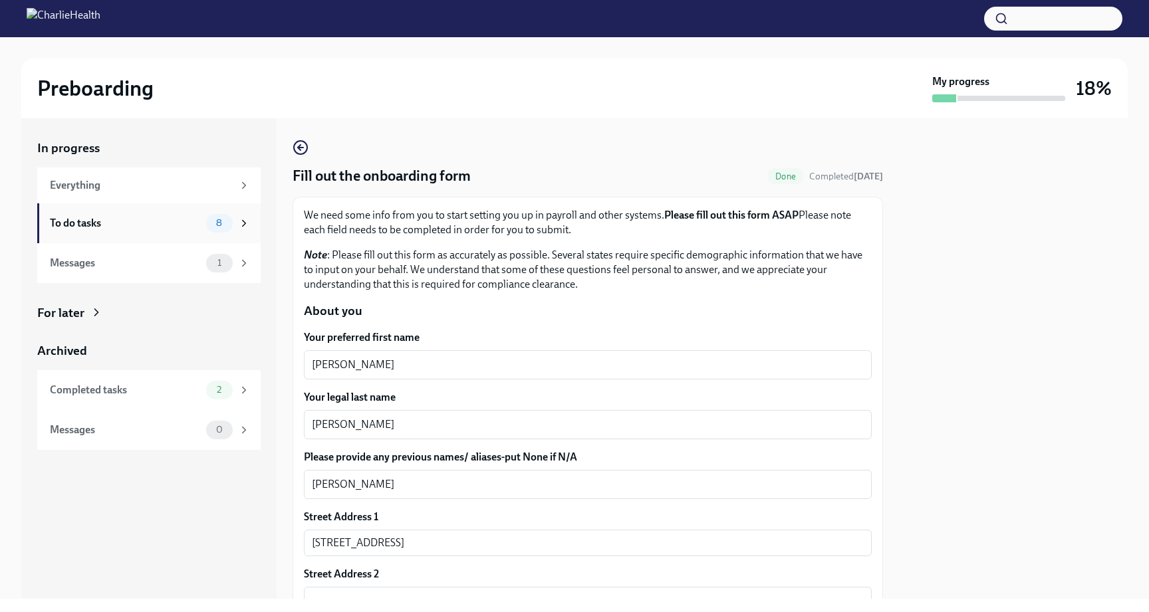
click at [240, 224] on icon at bounding box center [244, 223] width 12 height 12
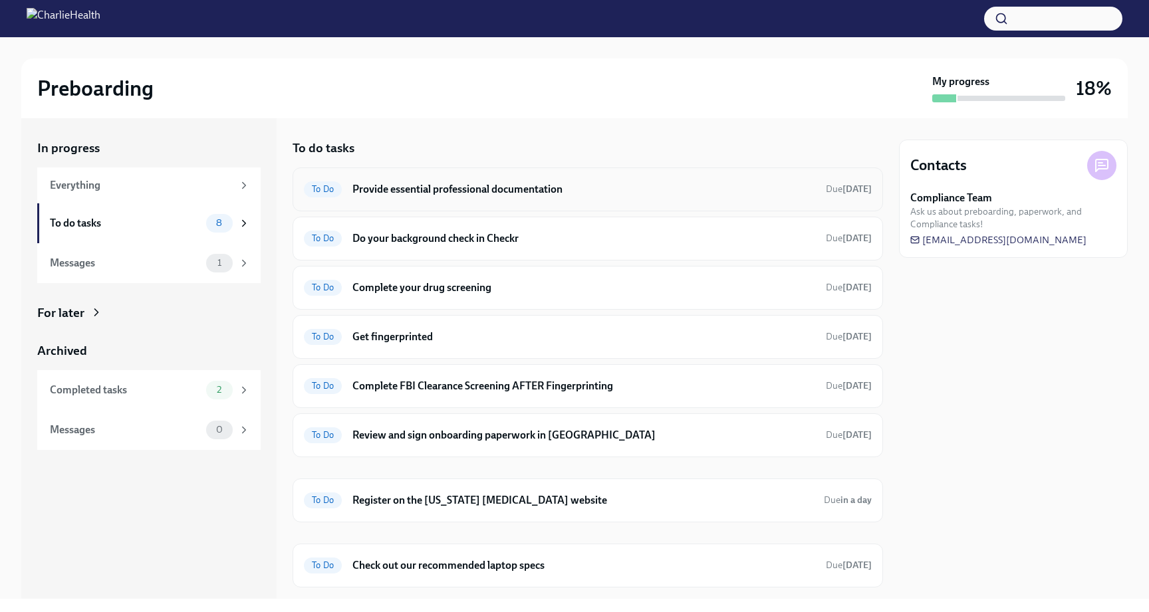
click at [418, 183] on h6 "Provide essential professional documentation" at bounding box center [583, 189] width 463 height 15
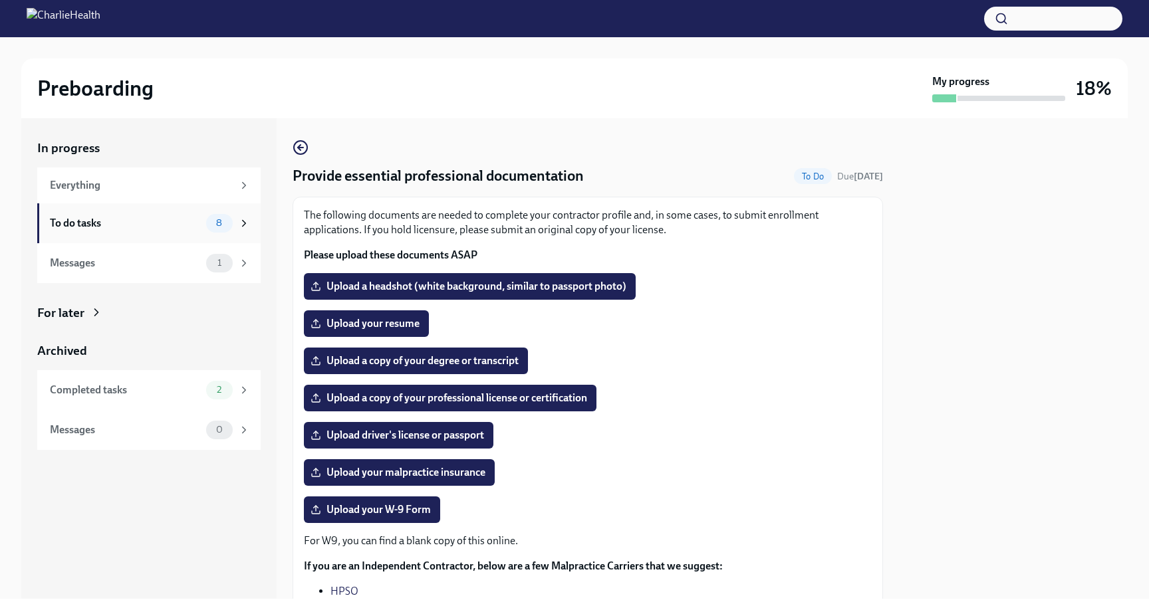
click at [224, 219] on span "8" at bounding box center [219, 223] width 22 height 10
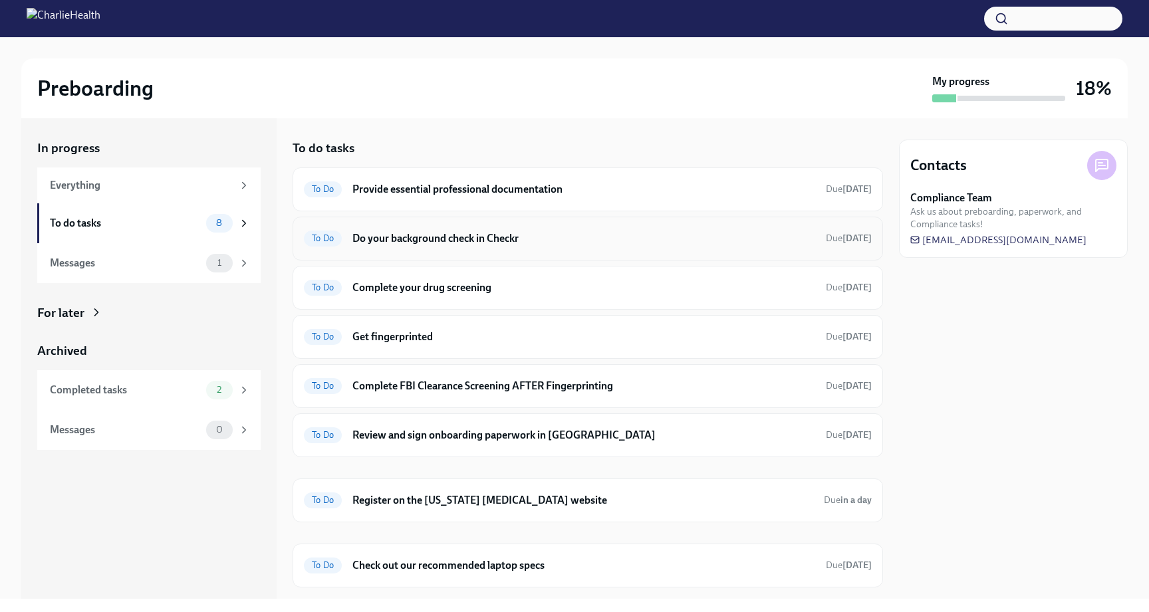
click at [416, 239] on h6 "Do your background check in Checkr" at bounding box center [583, 238] width 463 height 15
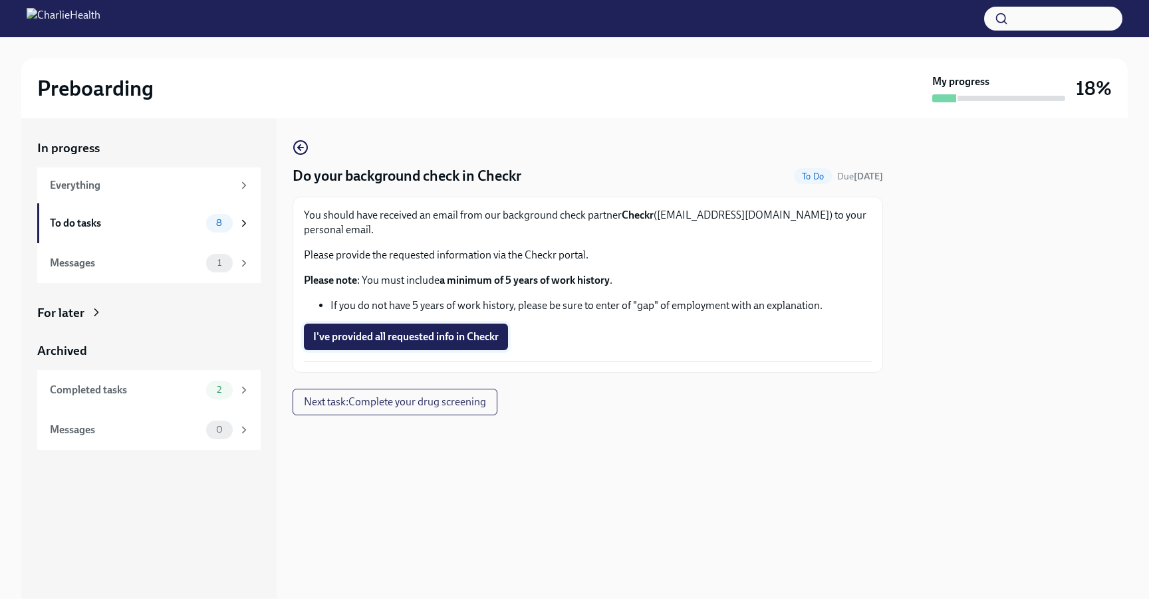
click at [388, 331] on span "I've provided all requested info in Checkr" at bounding box center [406, 337] width 186 height 13
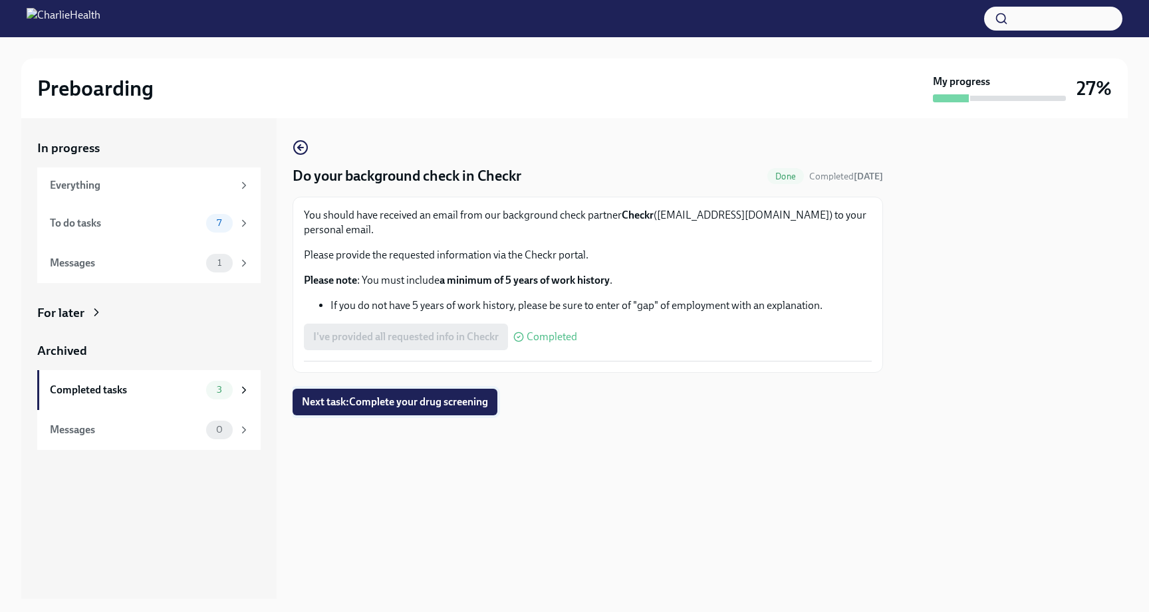
click at [378, 396] on button "Next task : Complete your drug screening" at bounding box center [395, 402] width 205 height 27
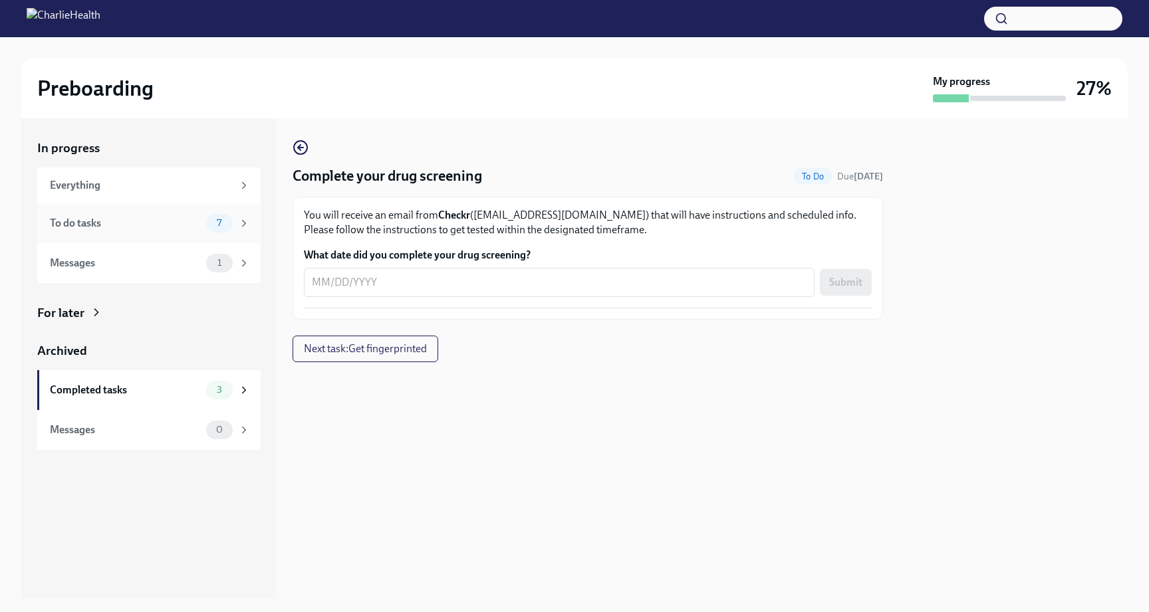
click at [217, 219] on span "7" at bounding box center [219, 223] width 21 height 10
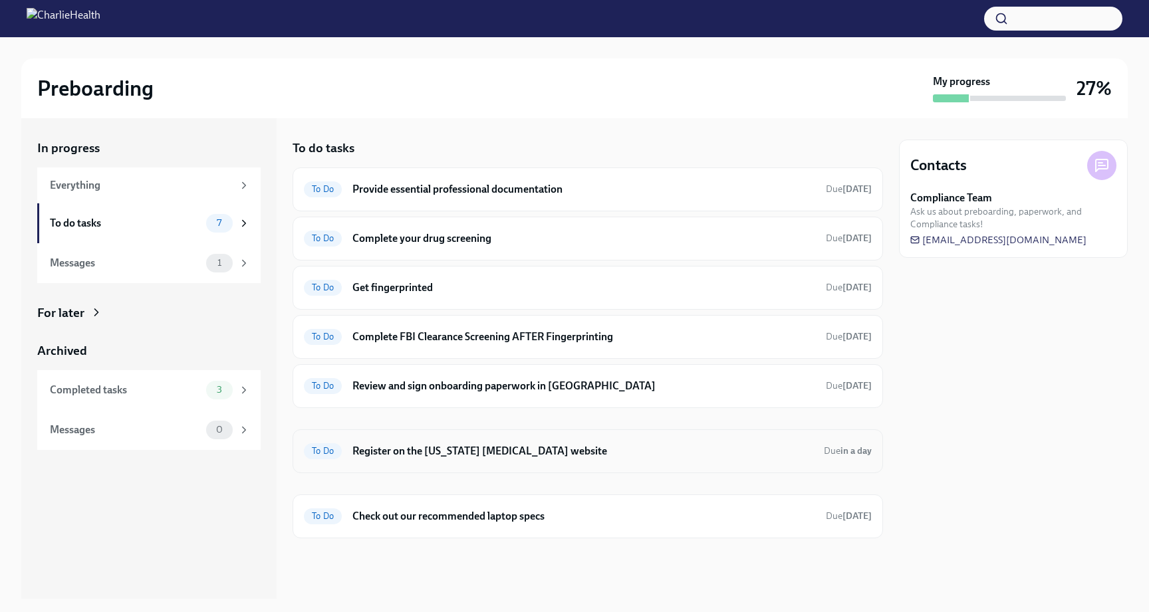
click at [427, 452] on h6 "Register on the [US_STATE] [MEDICAL_DATA] website" at bounding box center [582, 451] width 461 height 15
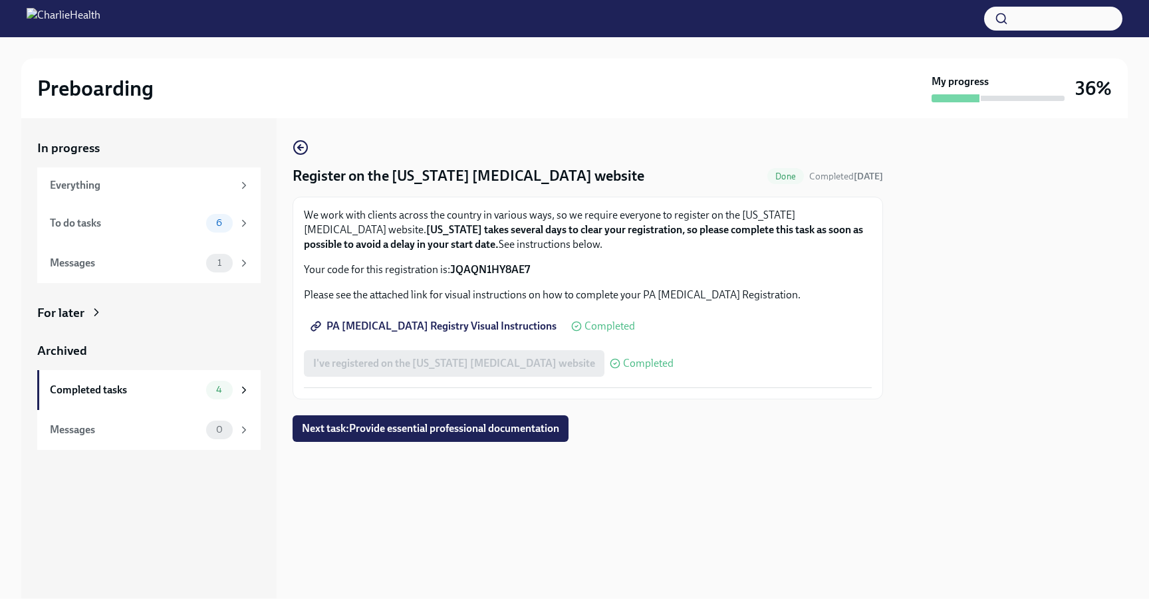
click at [499, 320] on span "PA Child Abuse Registry Visual Instructions" at bounding box center [434, 326] width 243 height 13
click at [532, 365] on div "I've registered on the Pennsylvania Child Abuse website Completed" at bounding box center [489, 363] width 370 height 27
click at [493, 434] on span "Next task : Provide essential professional documentation" at bounding box center [430, 428] width 257 height 13
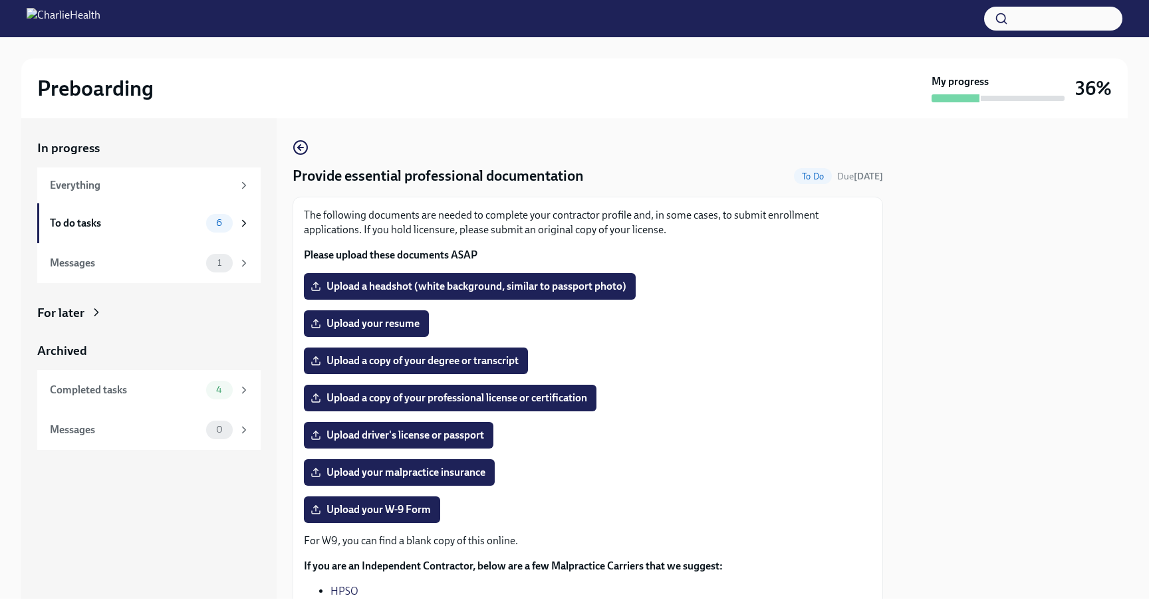
click at [562, 7] on div at bounding box center [574, 18] width 1149 height 37
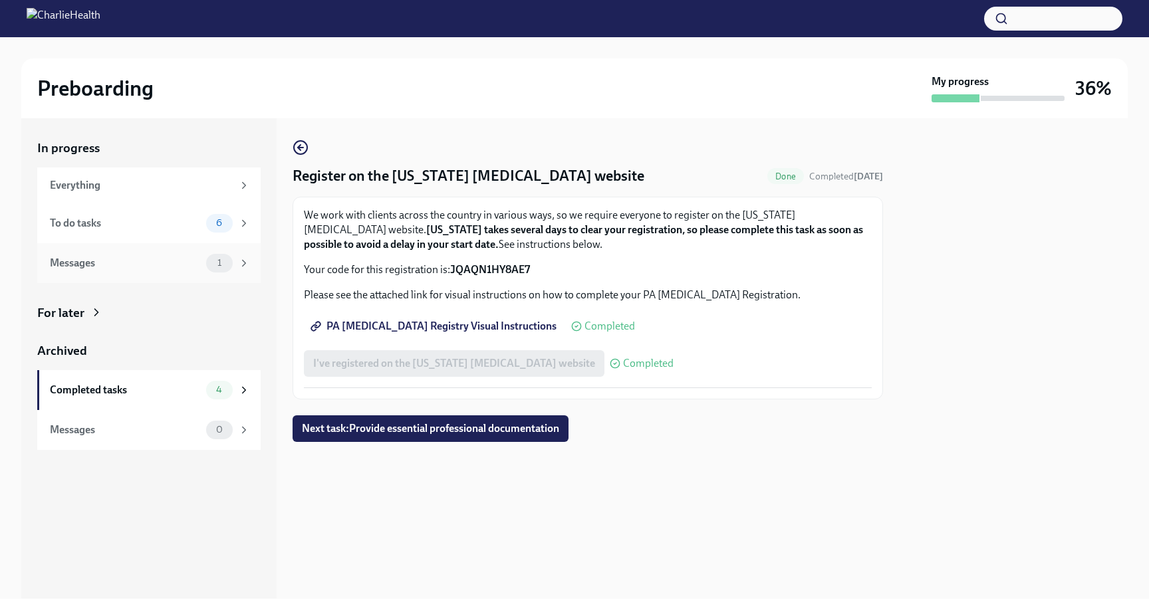
click at [217, 267] on span "1" at bounding box center [219, 263] width 20 height 10
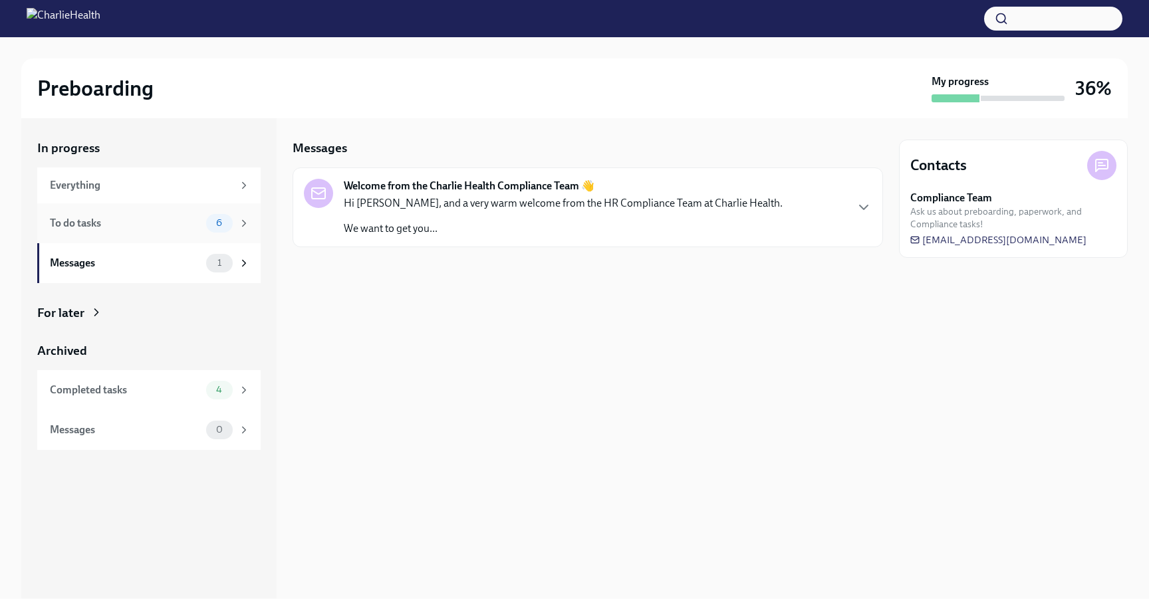
click at [216, 219] on span "6" at bounding box center [219, 223] width 22 height 10
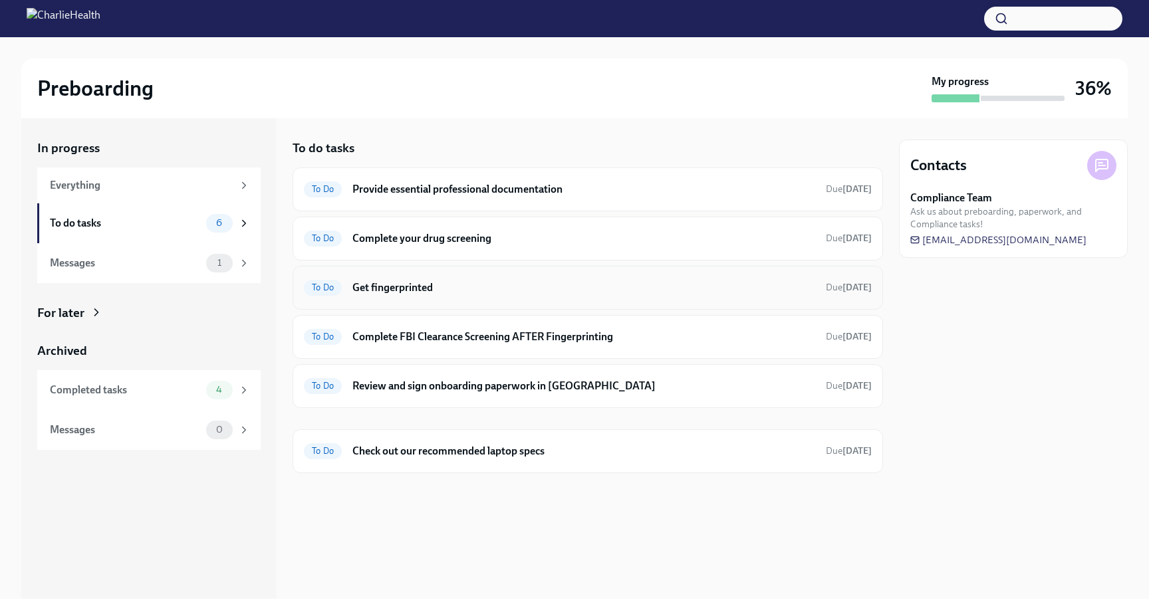
click at [347, 296] on div "To Do Get fingerprinted Due [DATE]" at bounding box center [588, 287] width 568 height 21
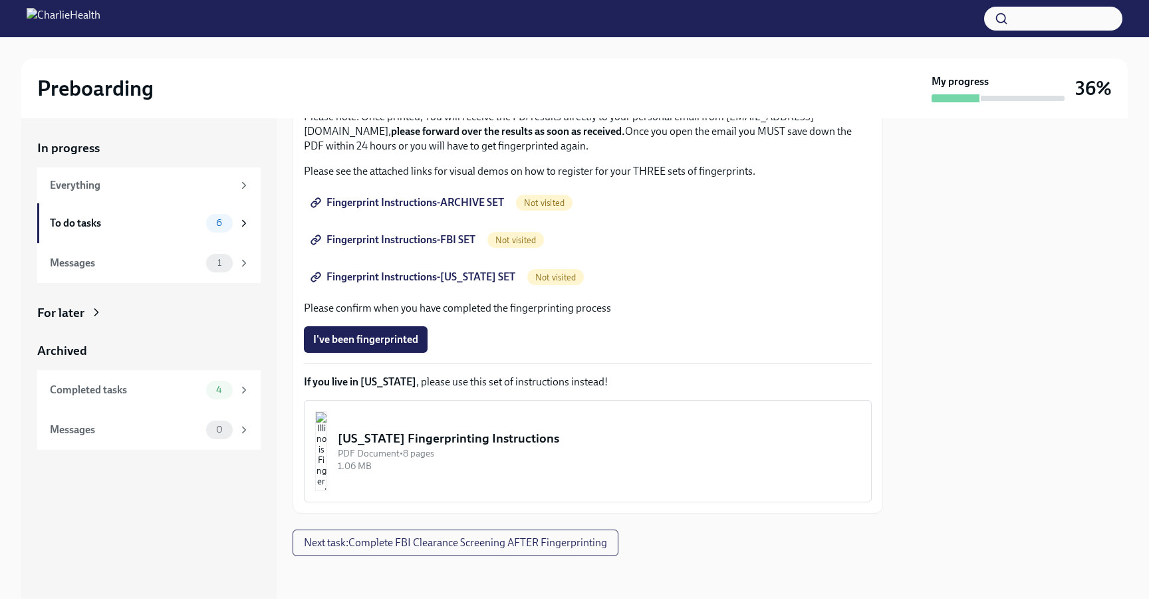
scroll to position [164, 0]
click at [462, 200] on span "Fingerprint Instructions-ARCHIVE SET" at bounding box center [408, 202] width 191 height 13
